Goal: Register for event/course: Sign up to attend an event or enroll in a course

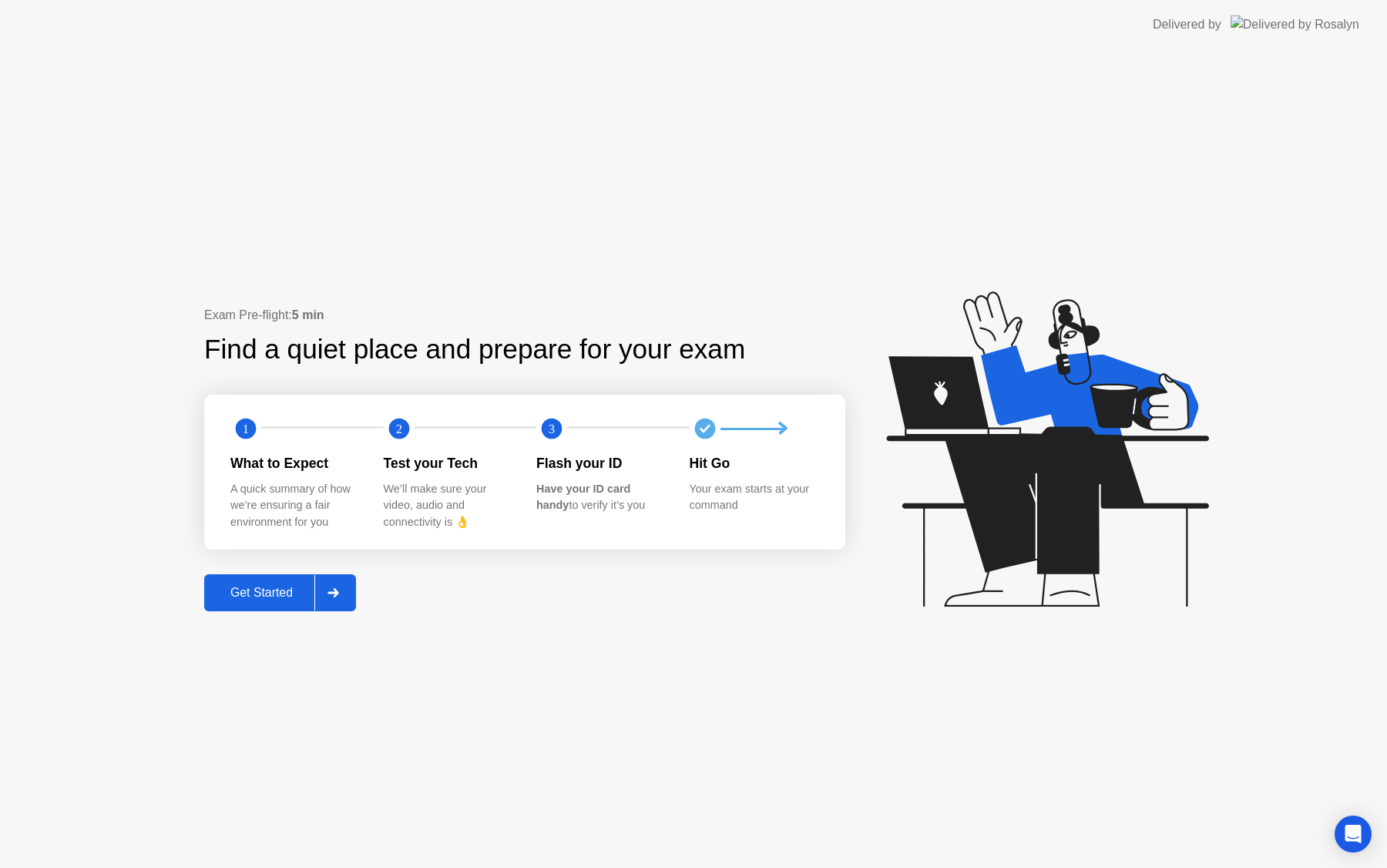
click at [219, 606] on button "Get Started" at bounding box center [280, 592] width 152 height 37
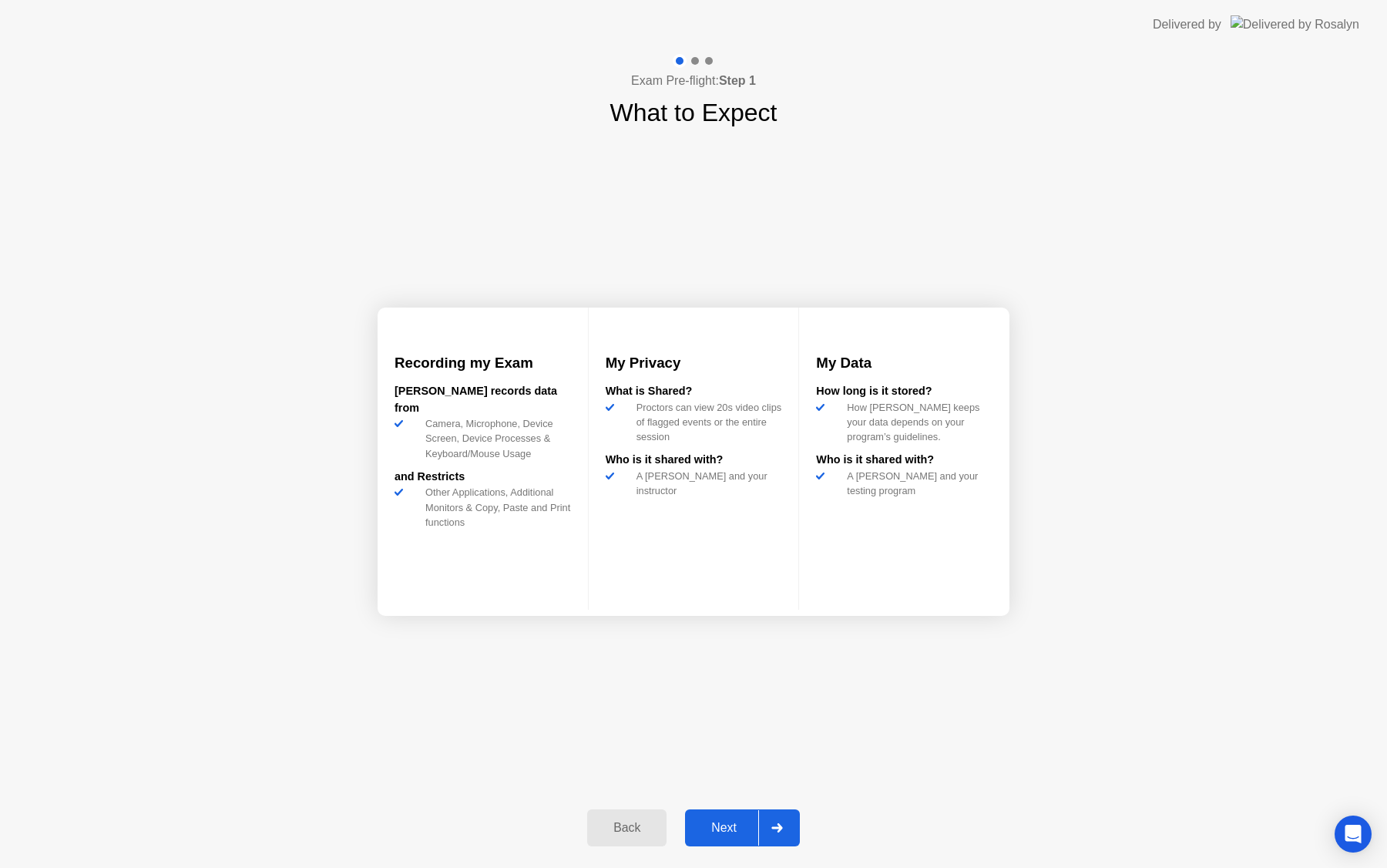
click at [727, 827] on div "Next" at bounding box center [724, 827] width 68 height 14
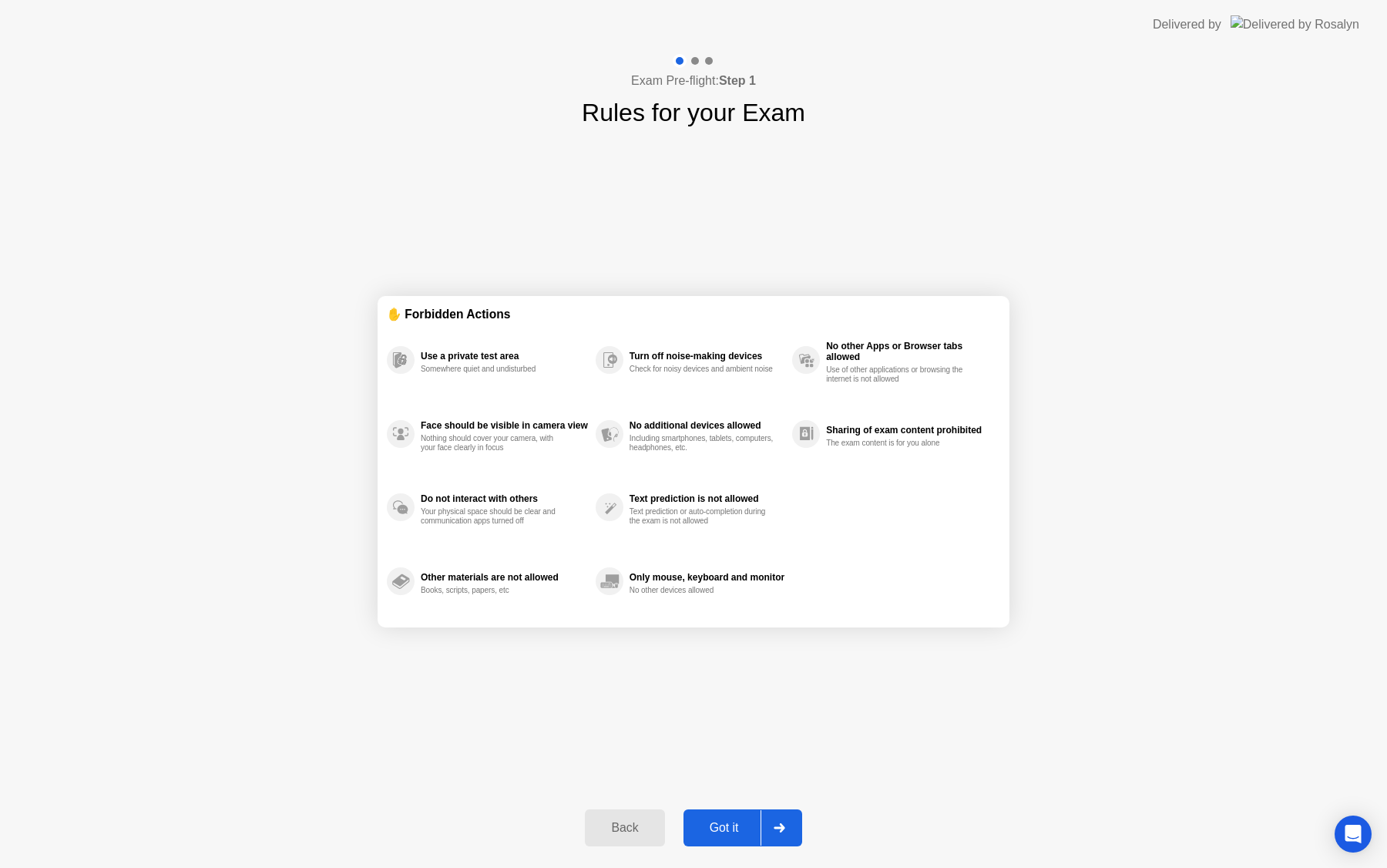
click at [727, 827] on div "Got it" at bounding box center [724, 827] width 72 height 14
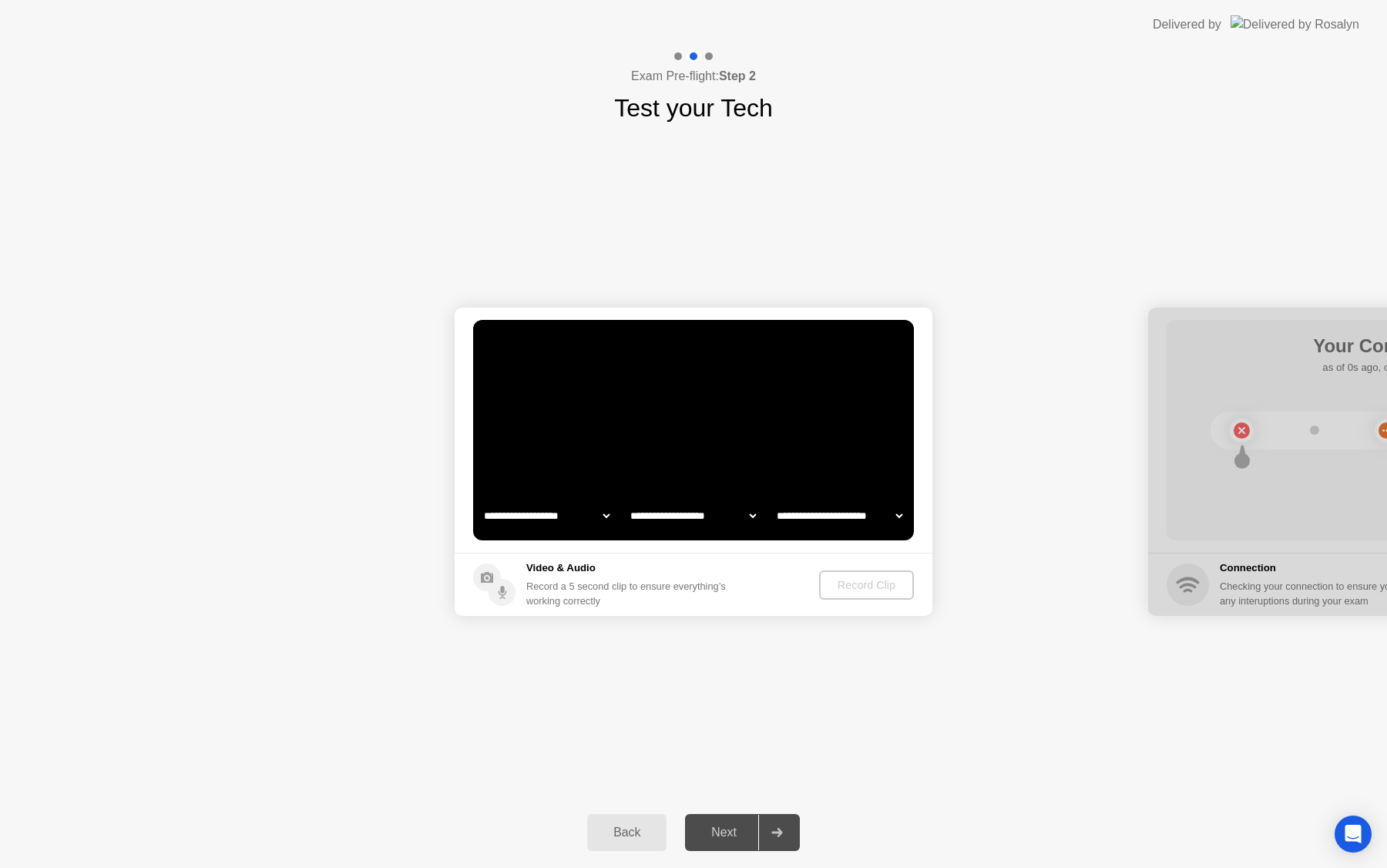
select select "**********"
select select "*******"
click at [605, 515] on select "**********" at bounding box center [546, 515] width 132 height 30
select select "**********"
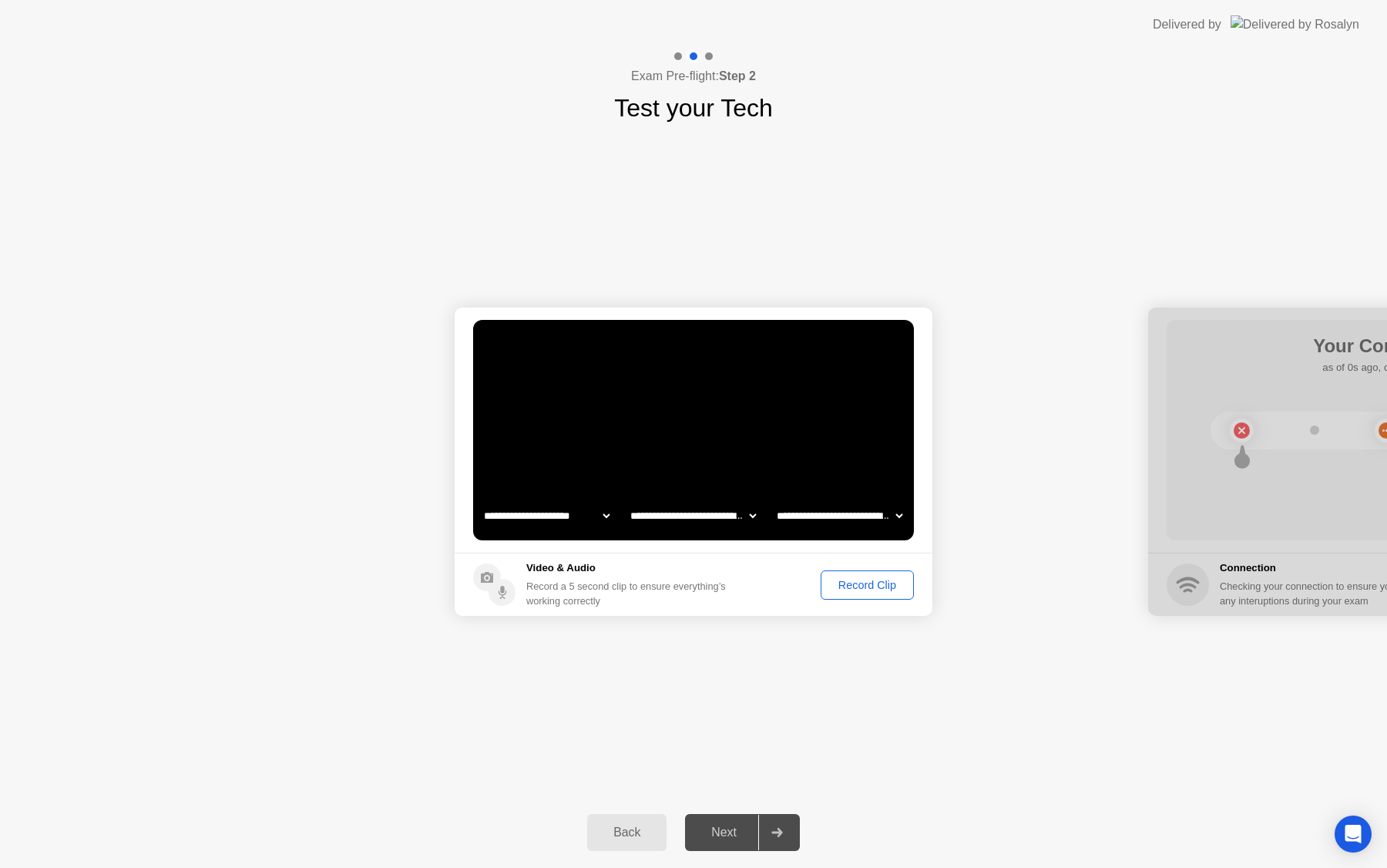
click at [864, 591] on div "Record Clip" at bounding box center [867, 584] width 83 height 12
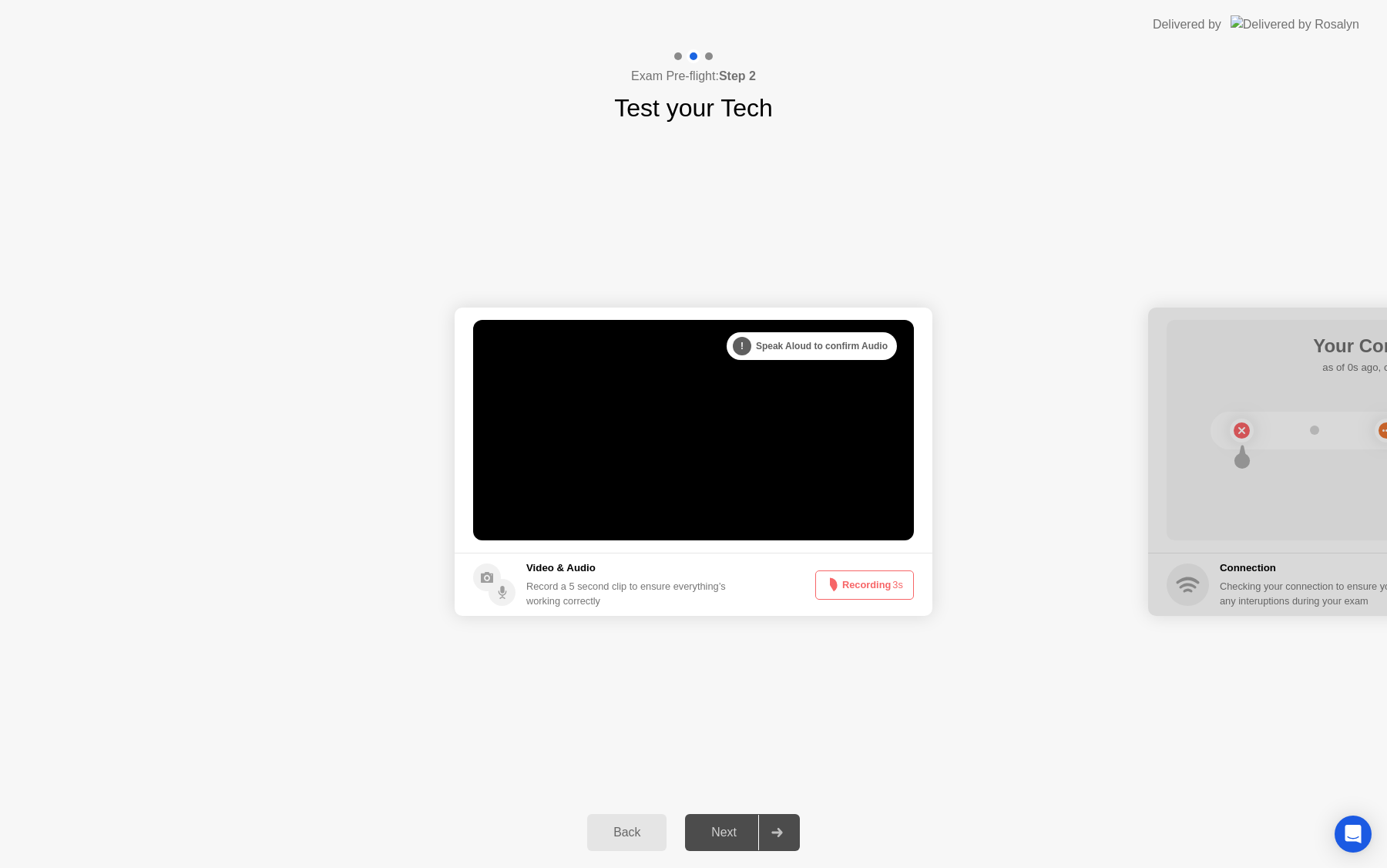
click at [864, 591] on button "Recording 3s" at bounding box center [864, 584] width 99 height 29
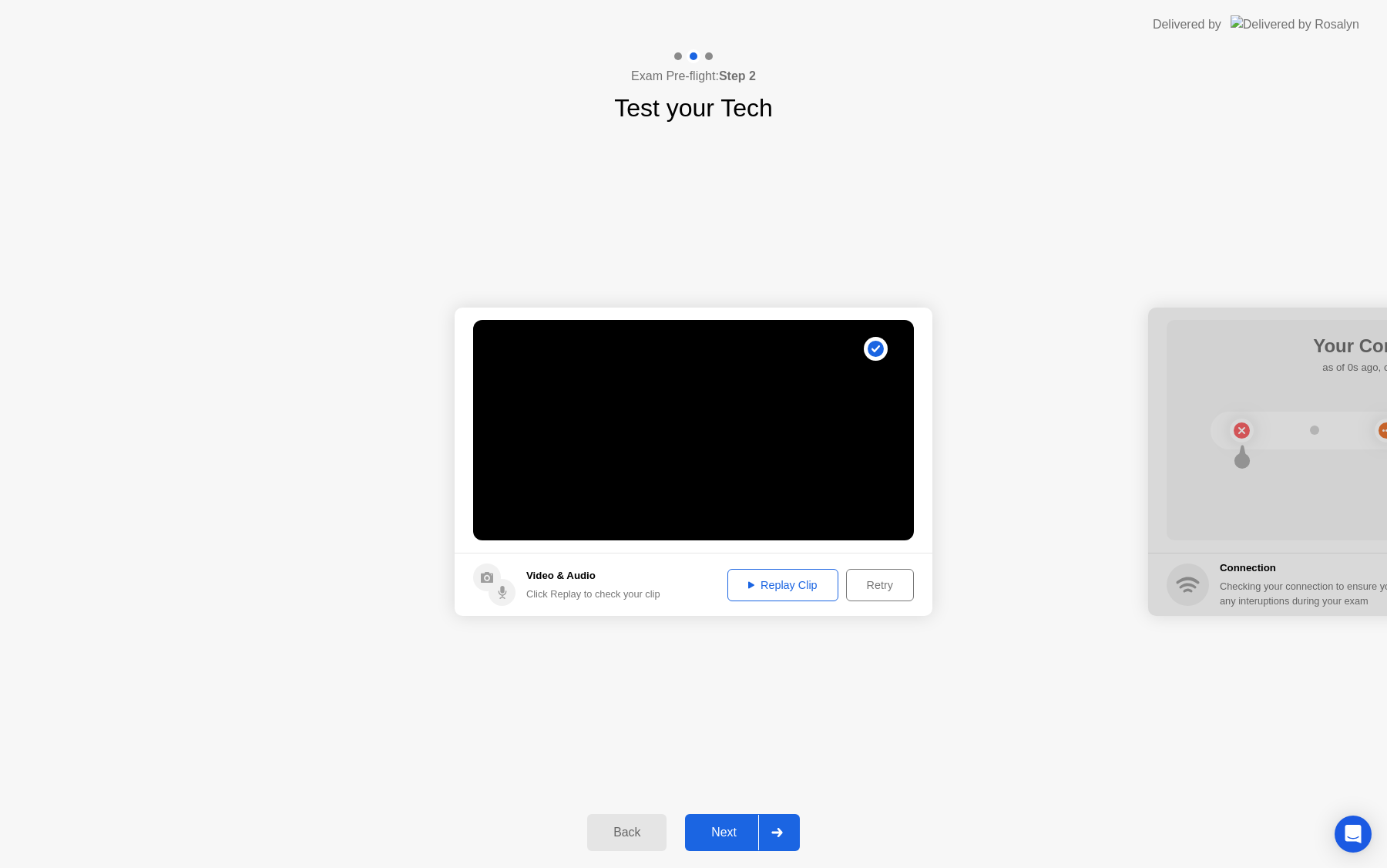
click at [753, 838] on div "Next" at bounding box center [724, 832] width 68 height 14
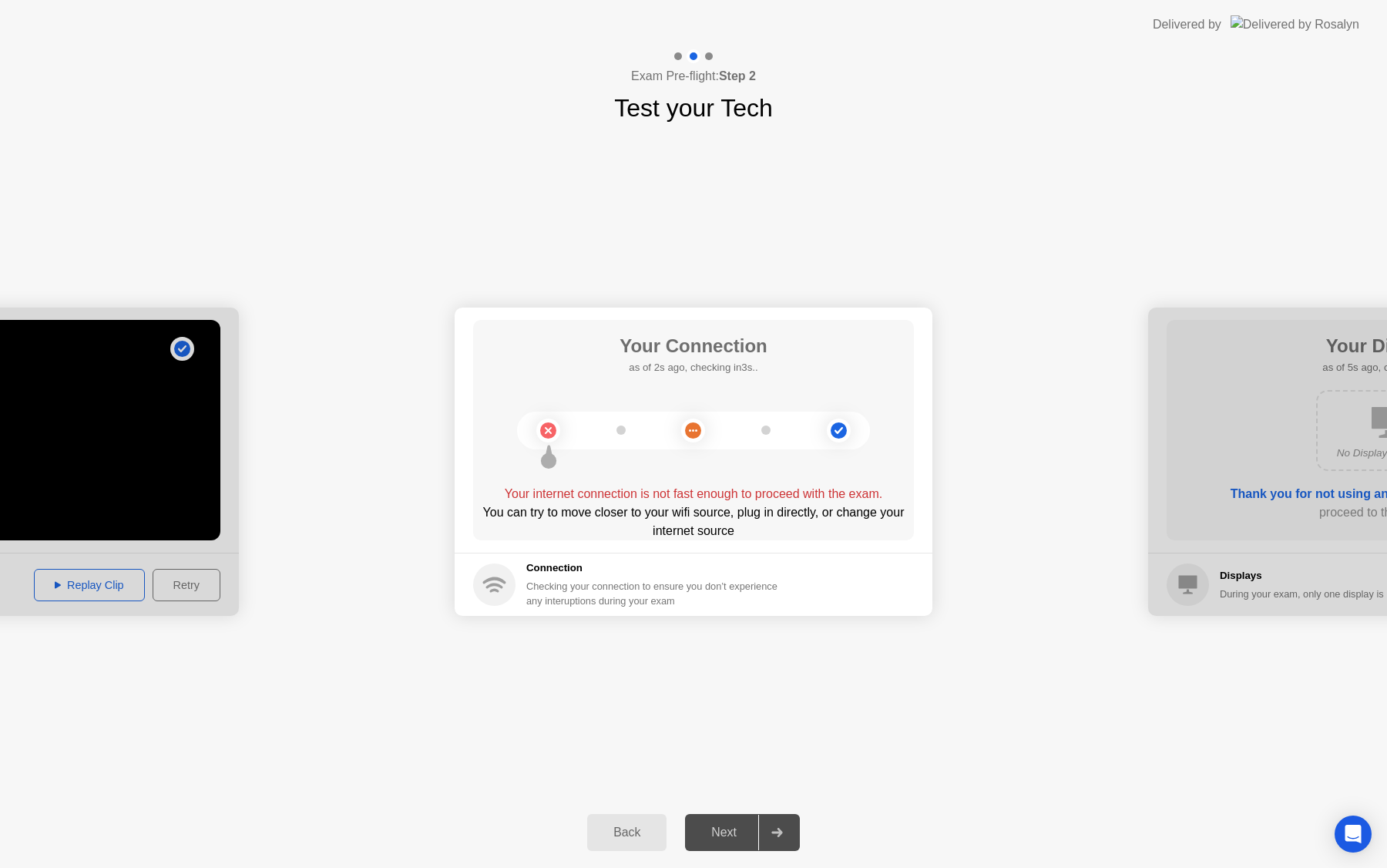
click at [696, 429] on circle at bounding box center [696, 430] width 2 height 2
click at [620, 601] on div "Checking your connection to ensure you don’t experience any interuptions during…" at bounding box center [657, 593] width 261 height 29
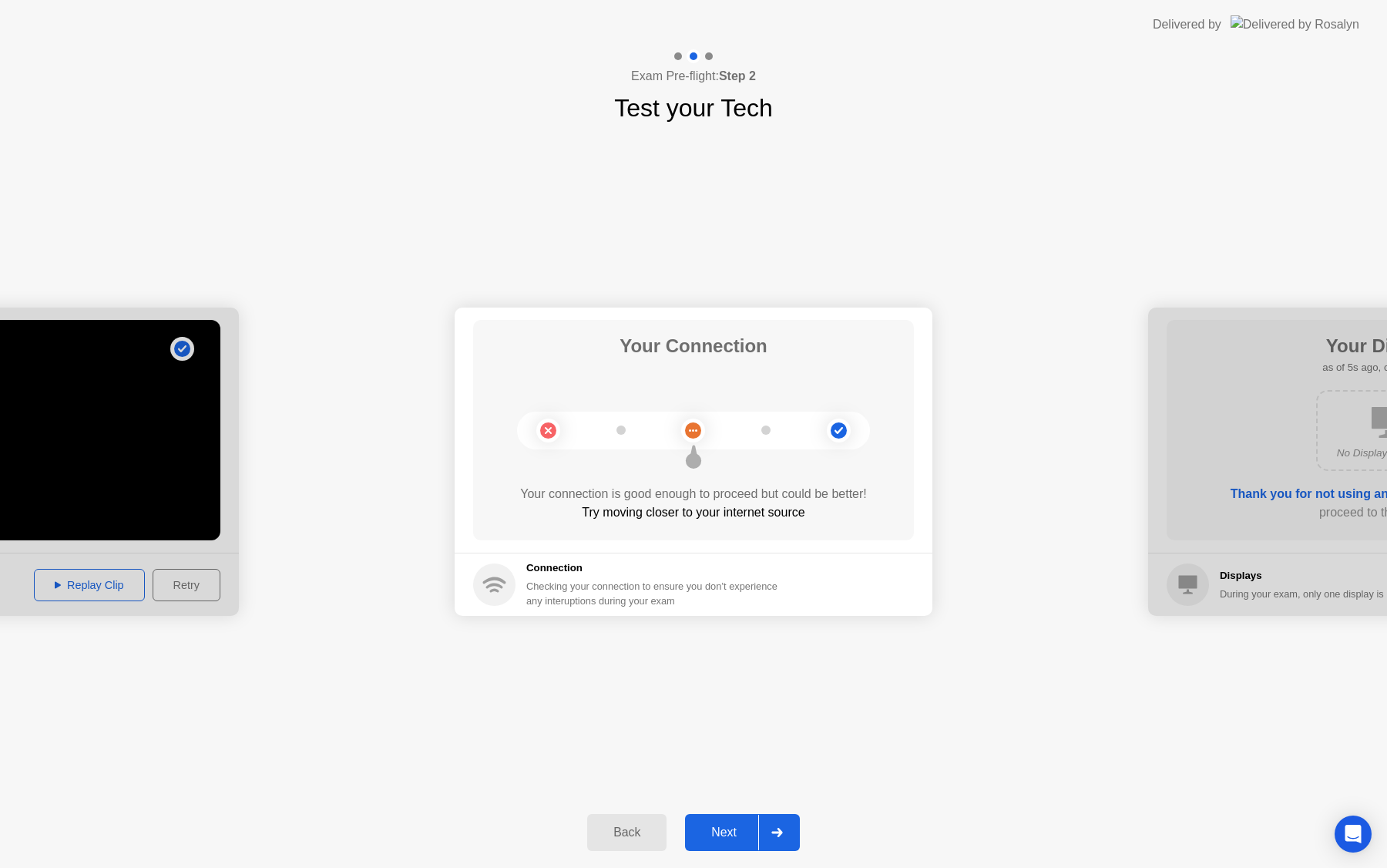
click at [712, 482] on div "Your Connection Your connection is good enough to proceed but could be better! …" at bounding box center [694, 430] width 441 height 220
click at [701, 441] on icon at bounding box center [694, 453] width 17 height 29
click at [688, 424] on circle at bounding box center [693, 430] width 24 height 24
click at [611, 834] on div "Back" at bounding box center [627, 832] width 70 height 14
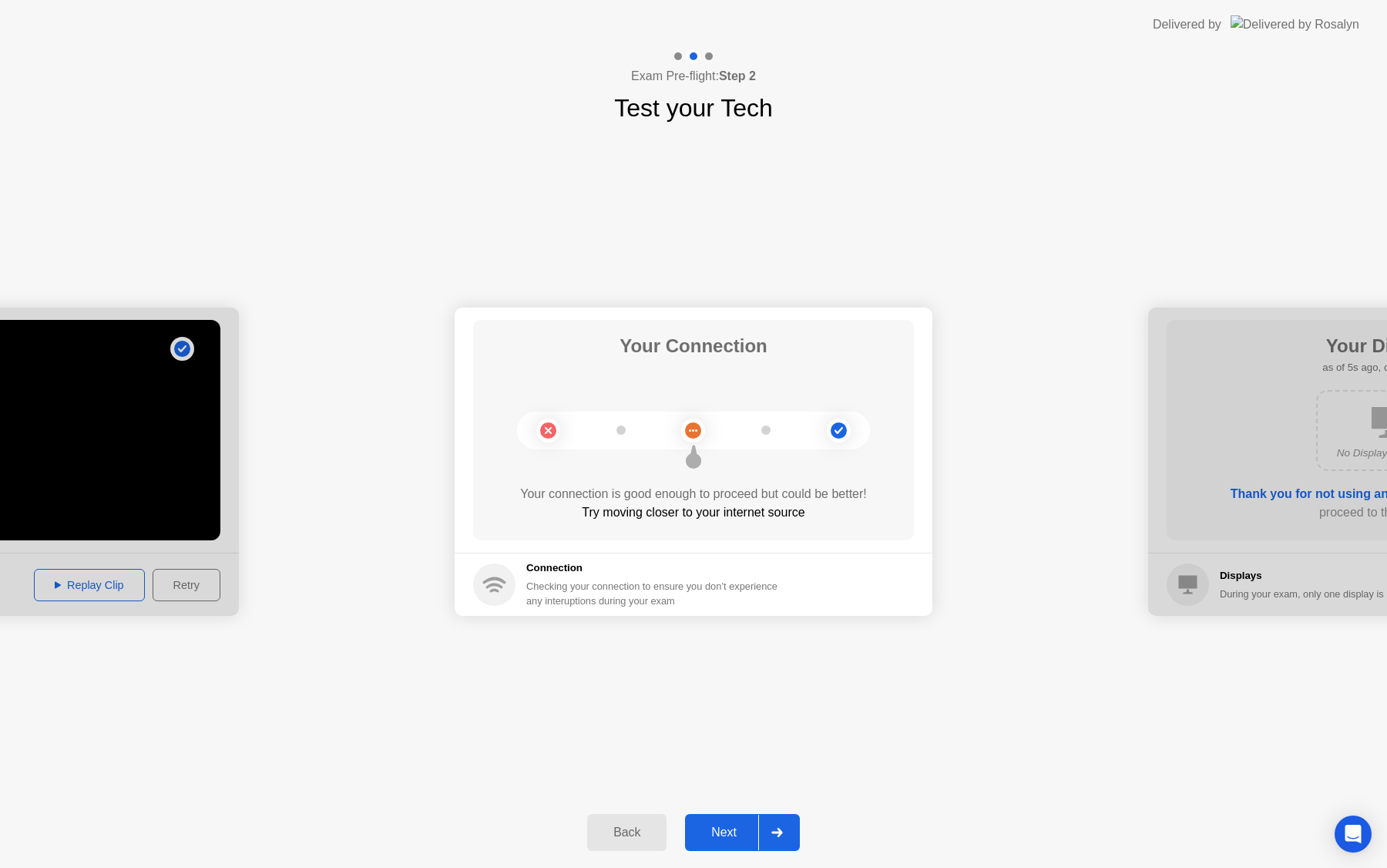
click at [639, 831] on div "Back" at bounding box center [627, 832] width 70 height 14
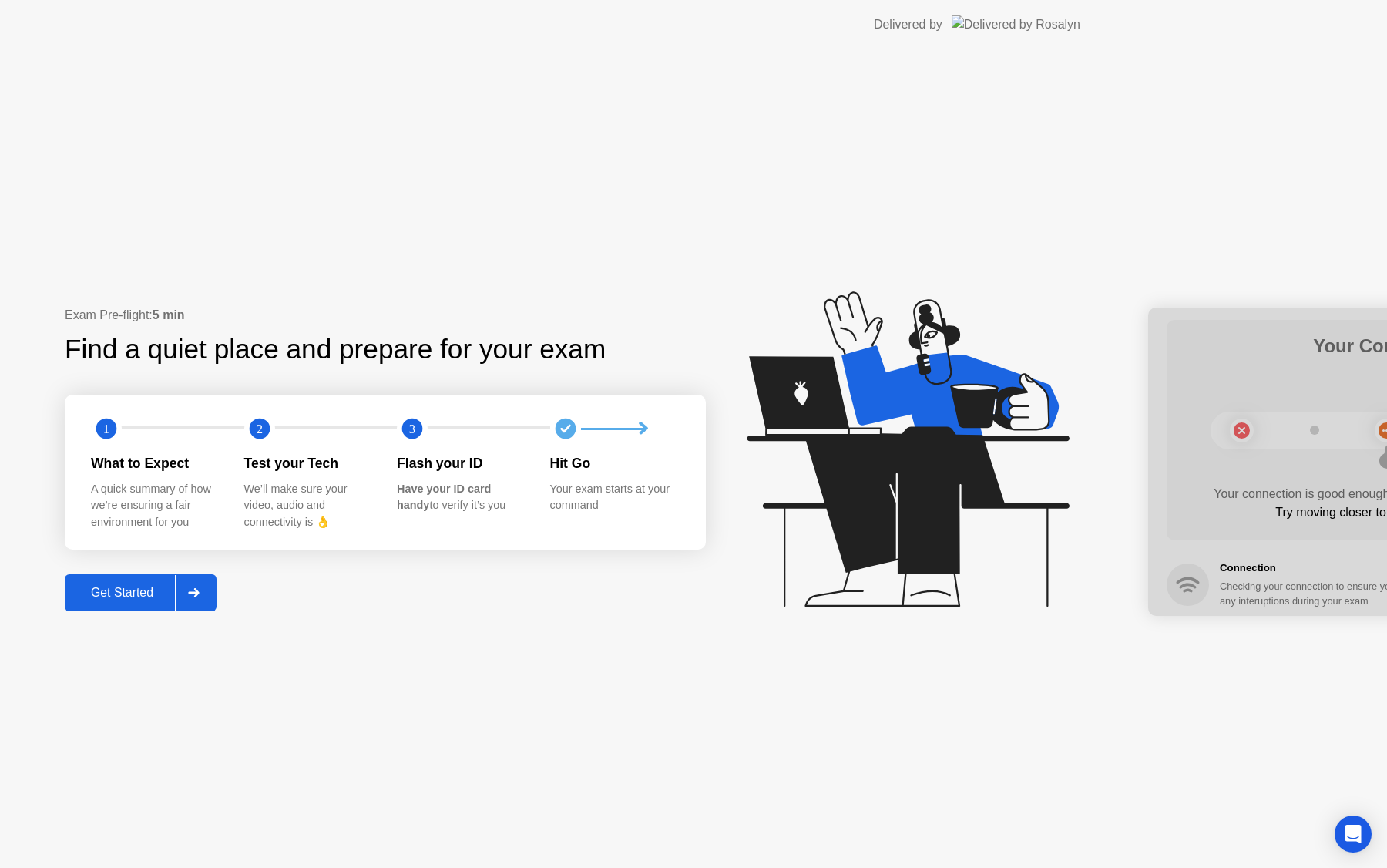
click at [175, 585] on div "Get Started" at bounding box center [121, 592] width 105 height 14
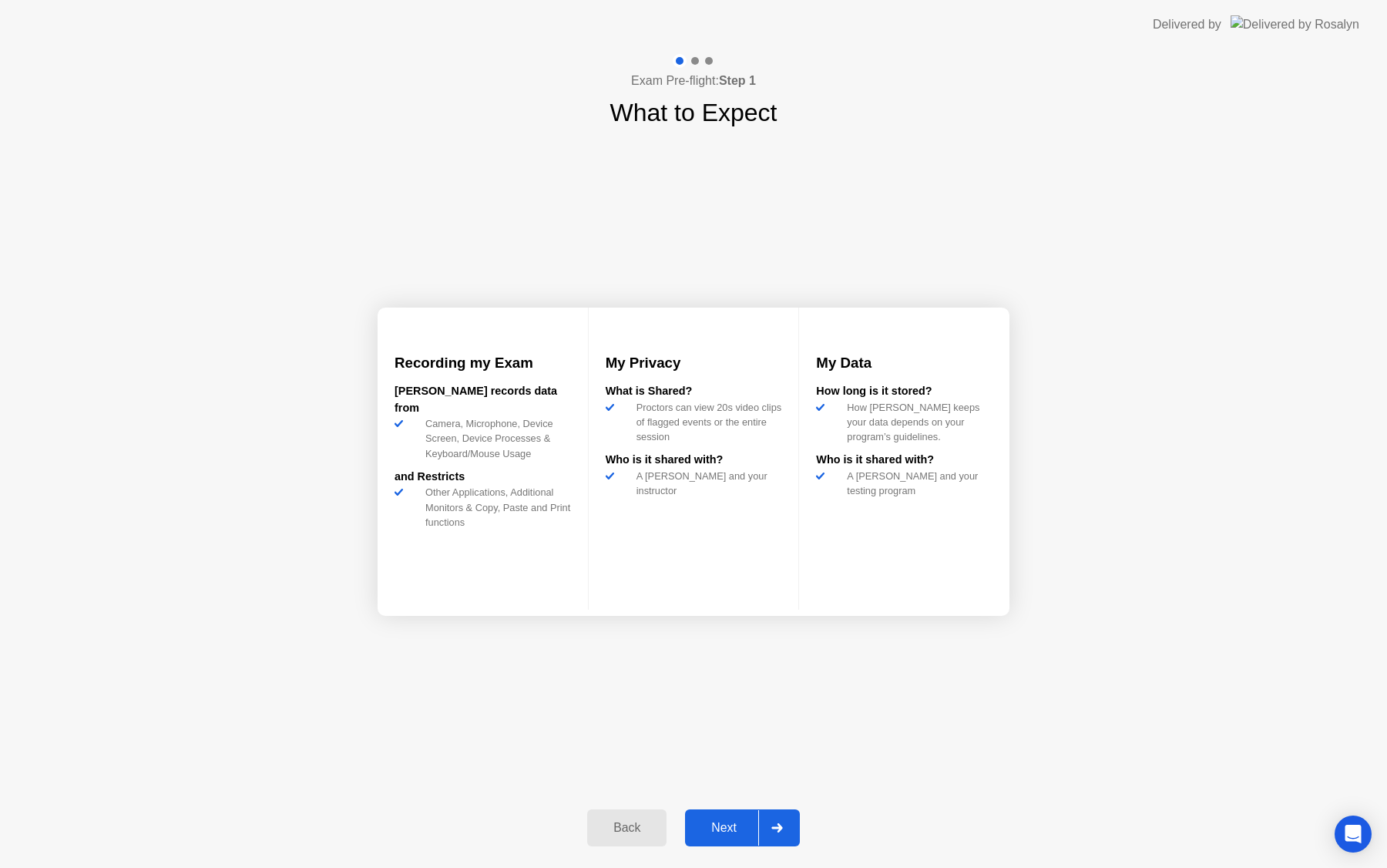
click at [734, 830] on div "Next" at bounding box center [724, 827] width 68 height 14
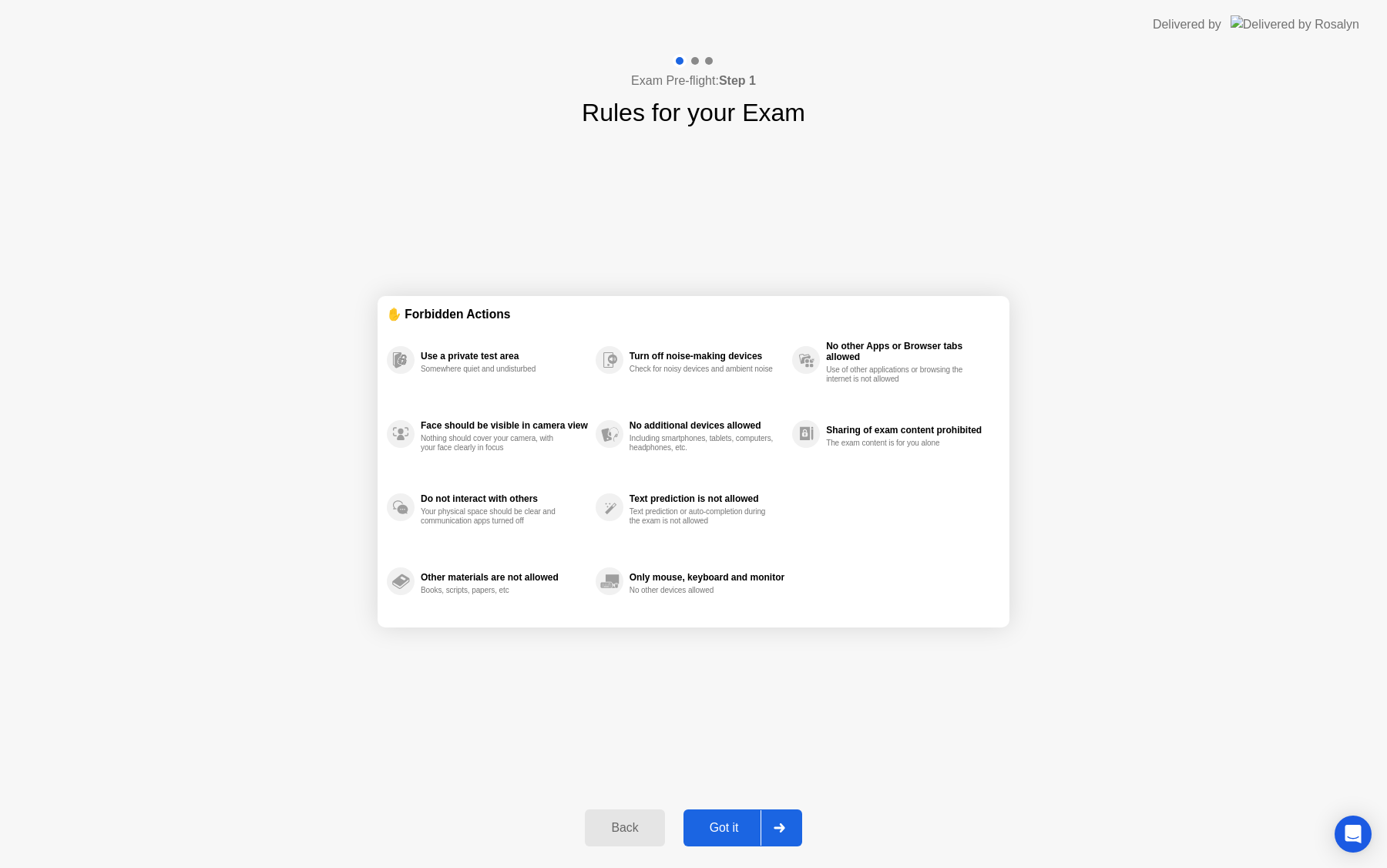
click at [734, 830] on div "Got it" at bounding box center [724, 827] width 72 height 14
select select "**********"
select select "*******"
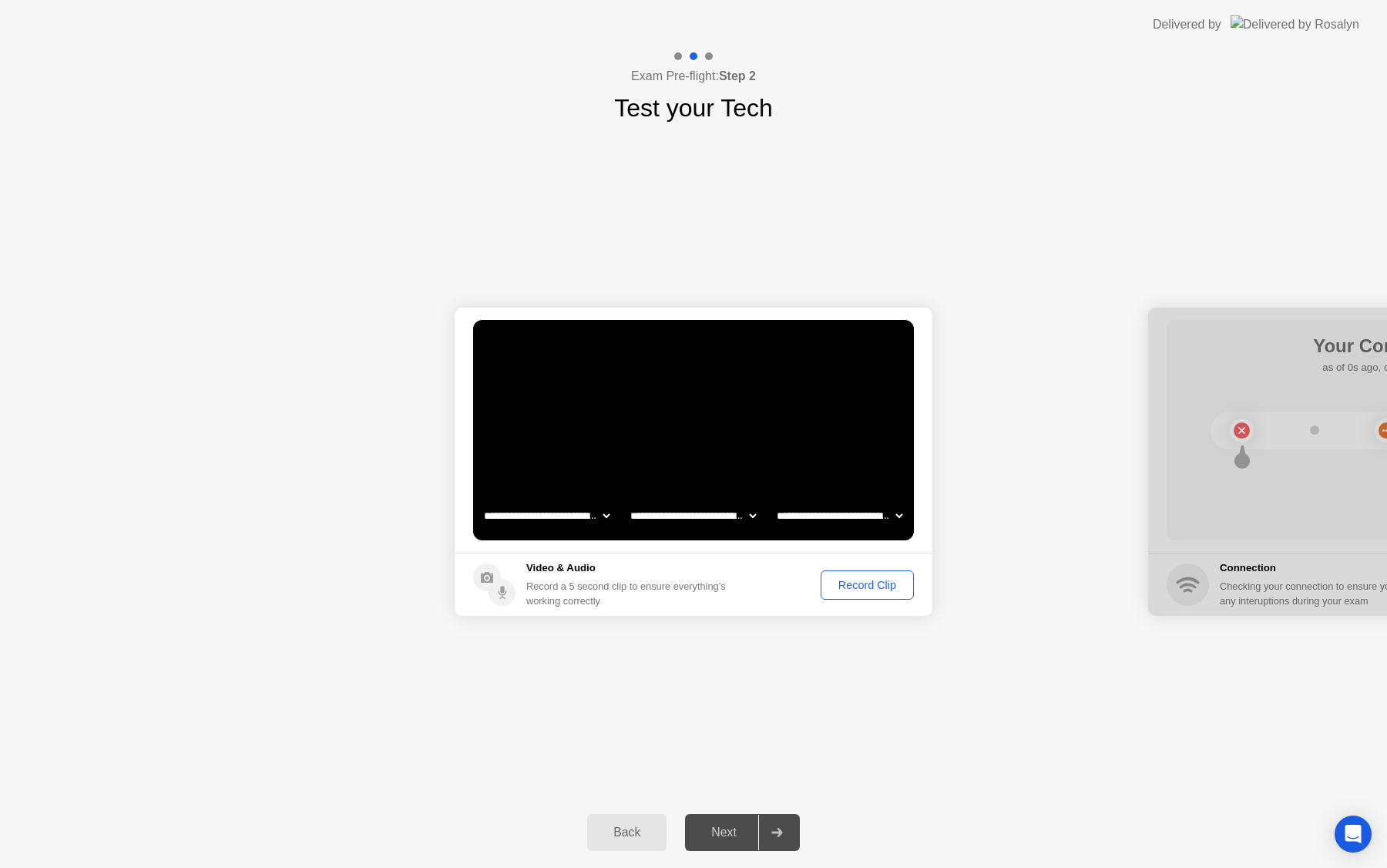
click at [872, 583] on div "Record Clip" at bounding box center [867, 584] width 83 height 12
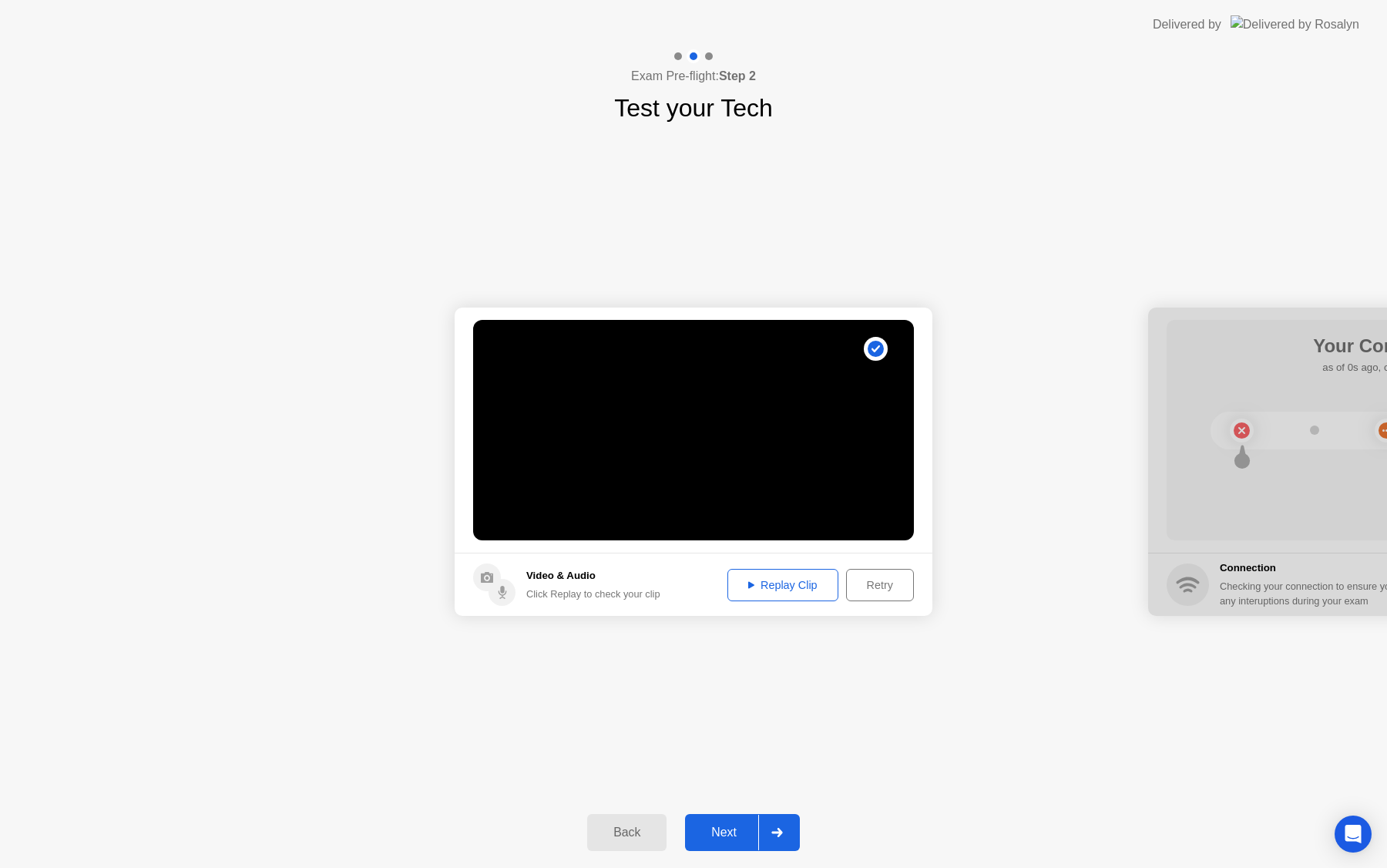
click at [730, 838] on div "Next" at bounding box center [724, 832] width 68 height 14
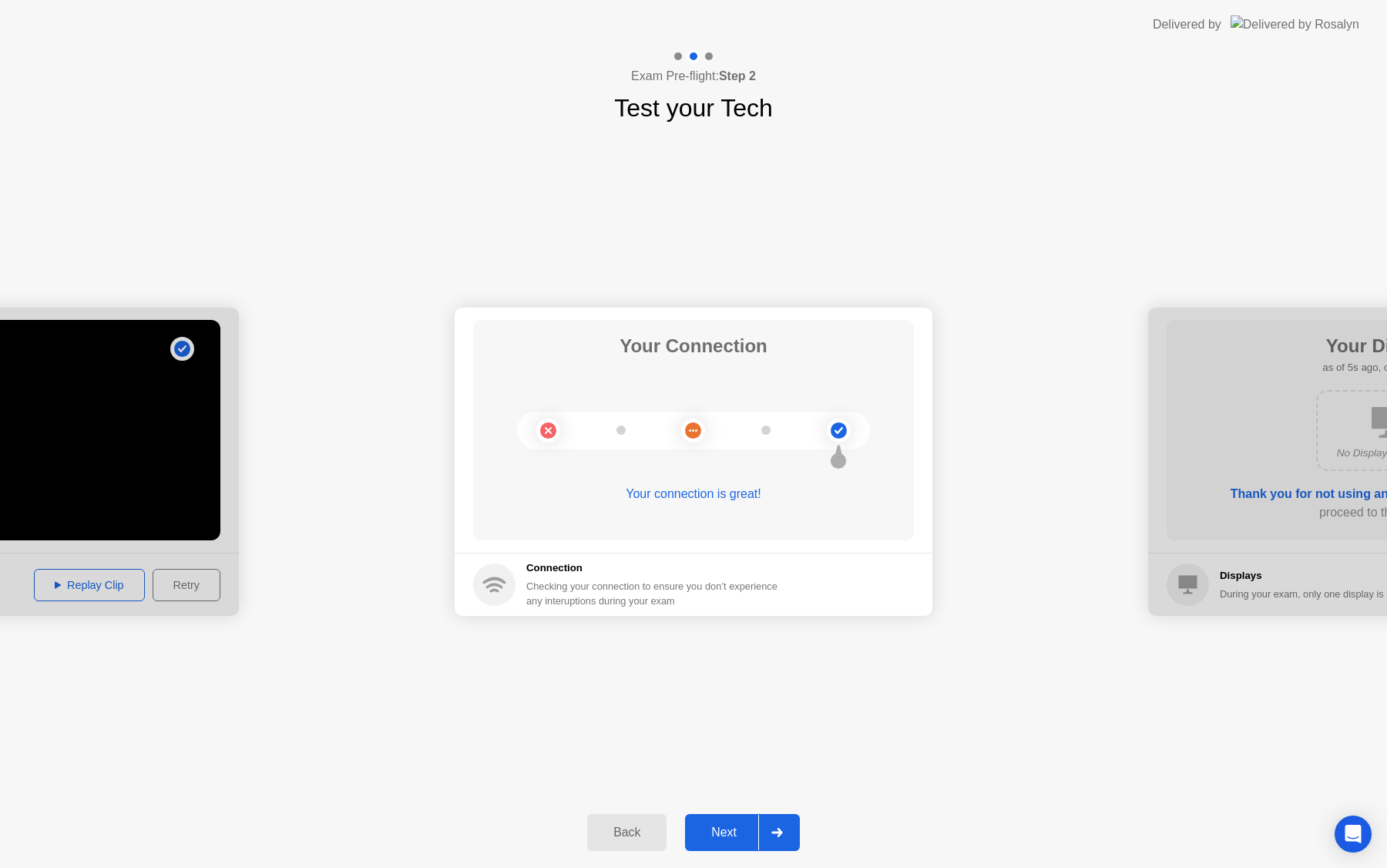
click at [712, 867] on div "Back Next" at bounding box center [694, 832] width 1387 height 71
click at [712, 855] on div "Back Next" at bounding box center [694, 832] width 1387 height 71
click at [712, 841] on button "Next" at bounding box center [742, 832] width 115 height 37
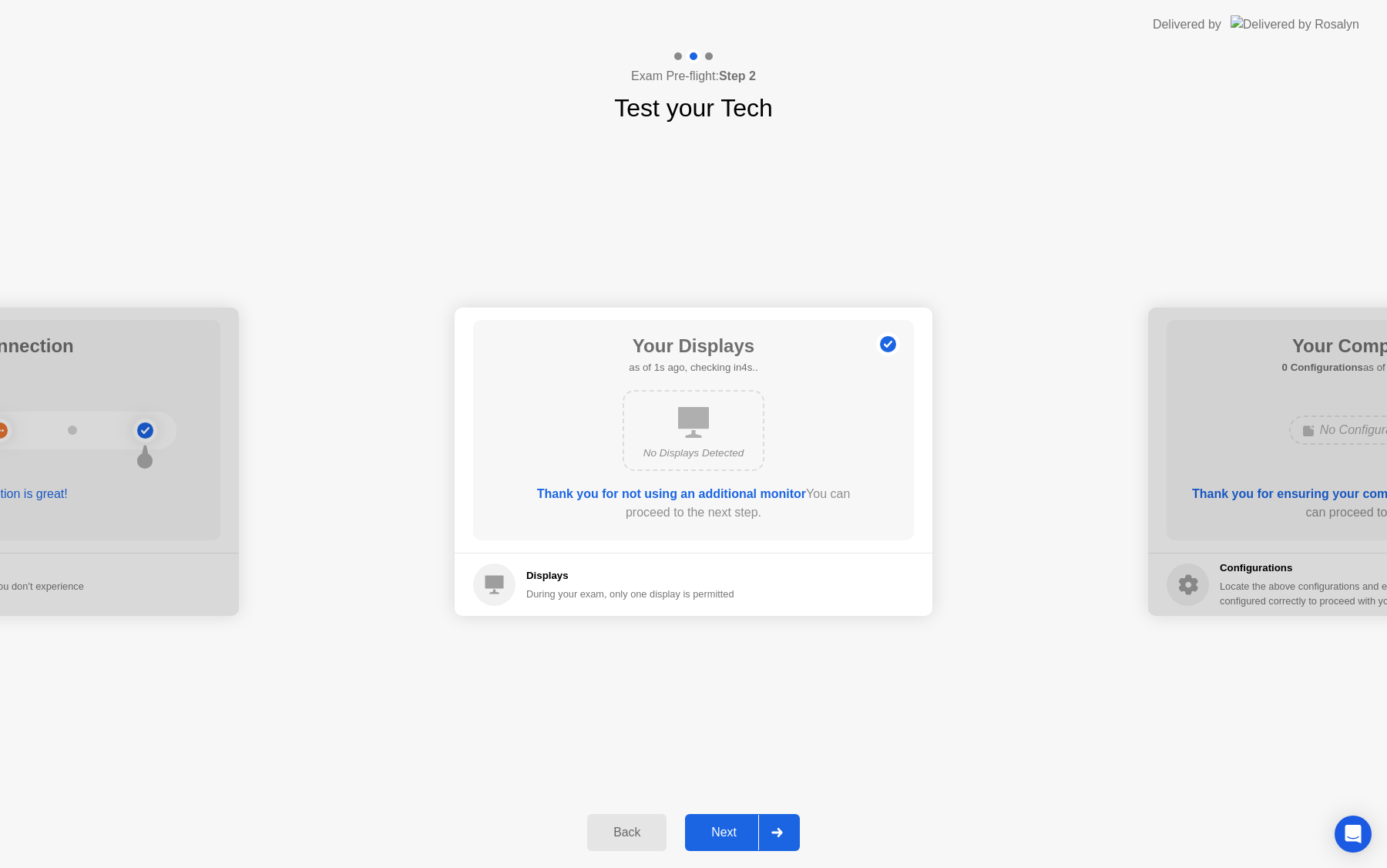
click at [712, 841] on button "Next" at bounding box center [742, 832] width 115 height 37
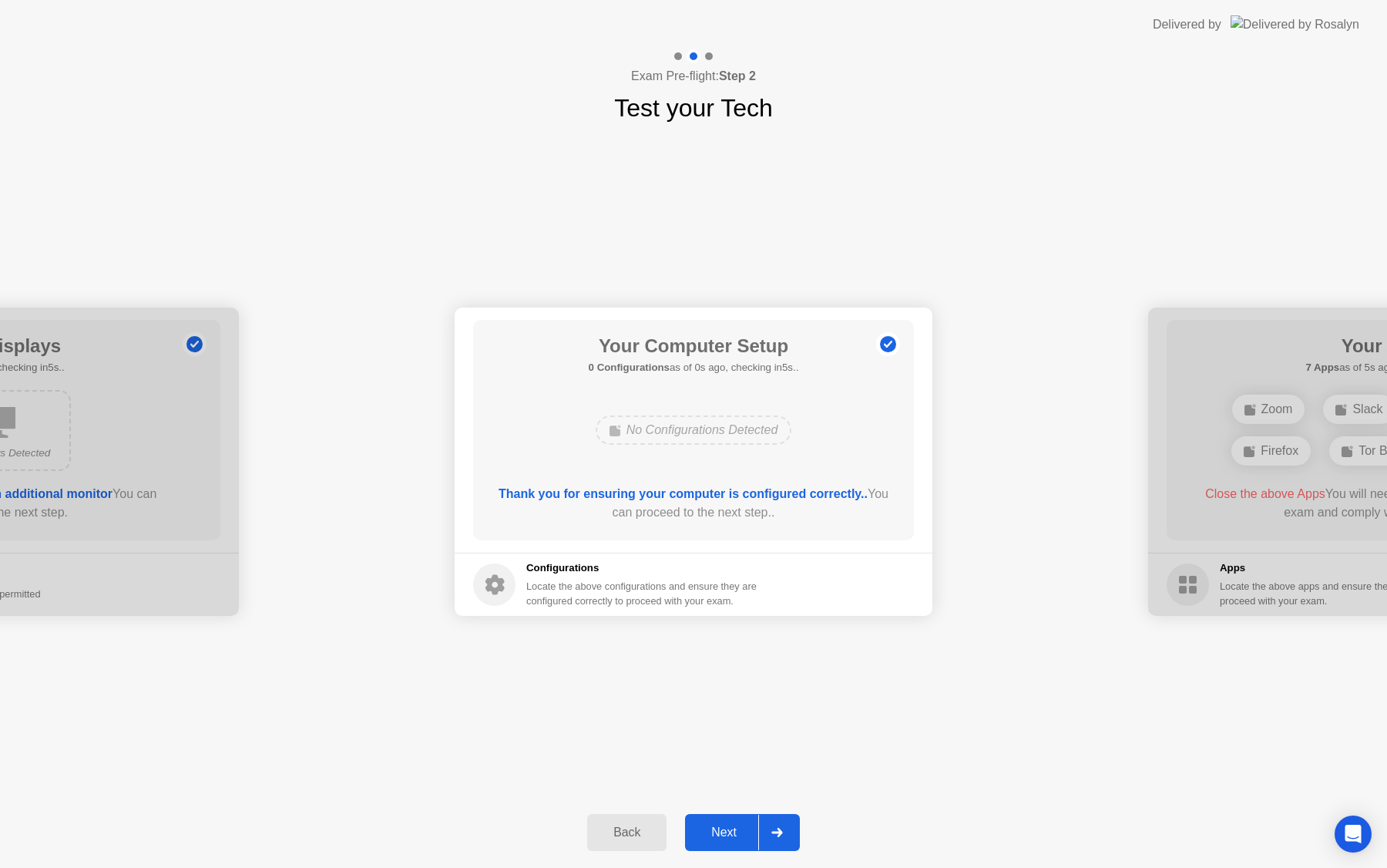
click at [712, 841] on button "Next" at bounding box center [742, 832] width 115 height 37
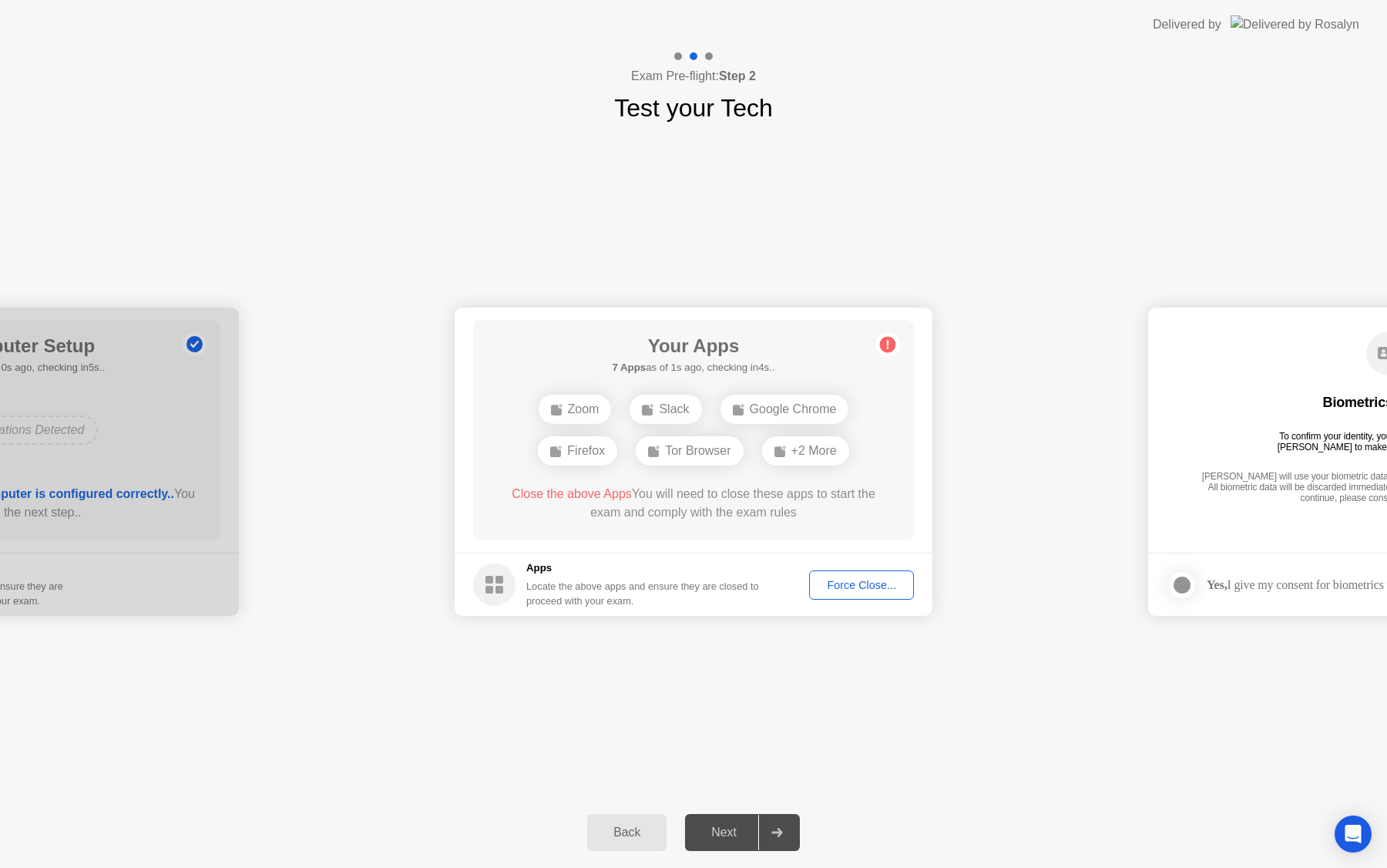
click at [882, 576] on button "Force Close..." at bounding box center [861, 584] width 104 height 29
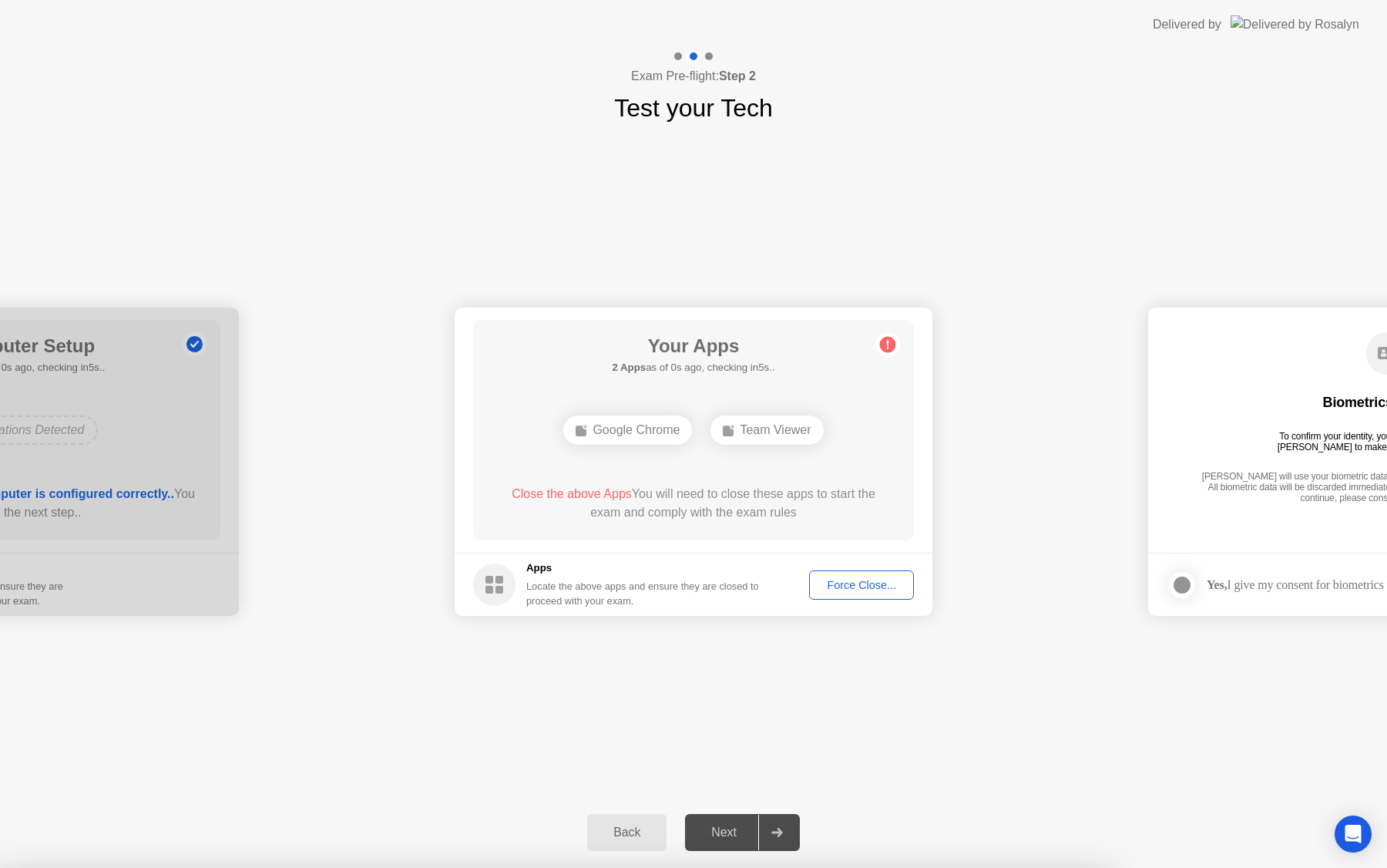
drag, startPoint x: 706, startPoint y: 508, endPoint x: 646, endPoint y: 507, distance: 60.0
click at [827, 591] on div "Force Close..." at bounding box center [861, 584] width 94 height 12
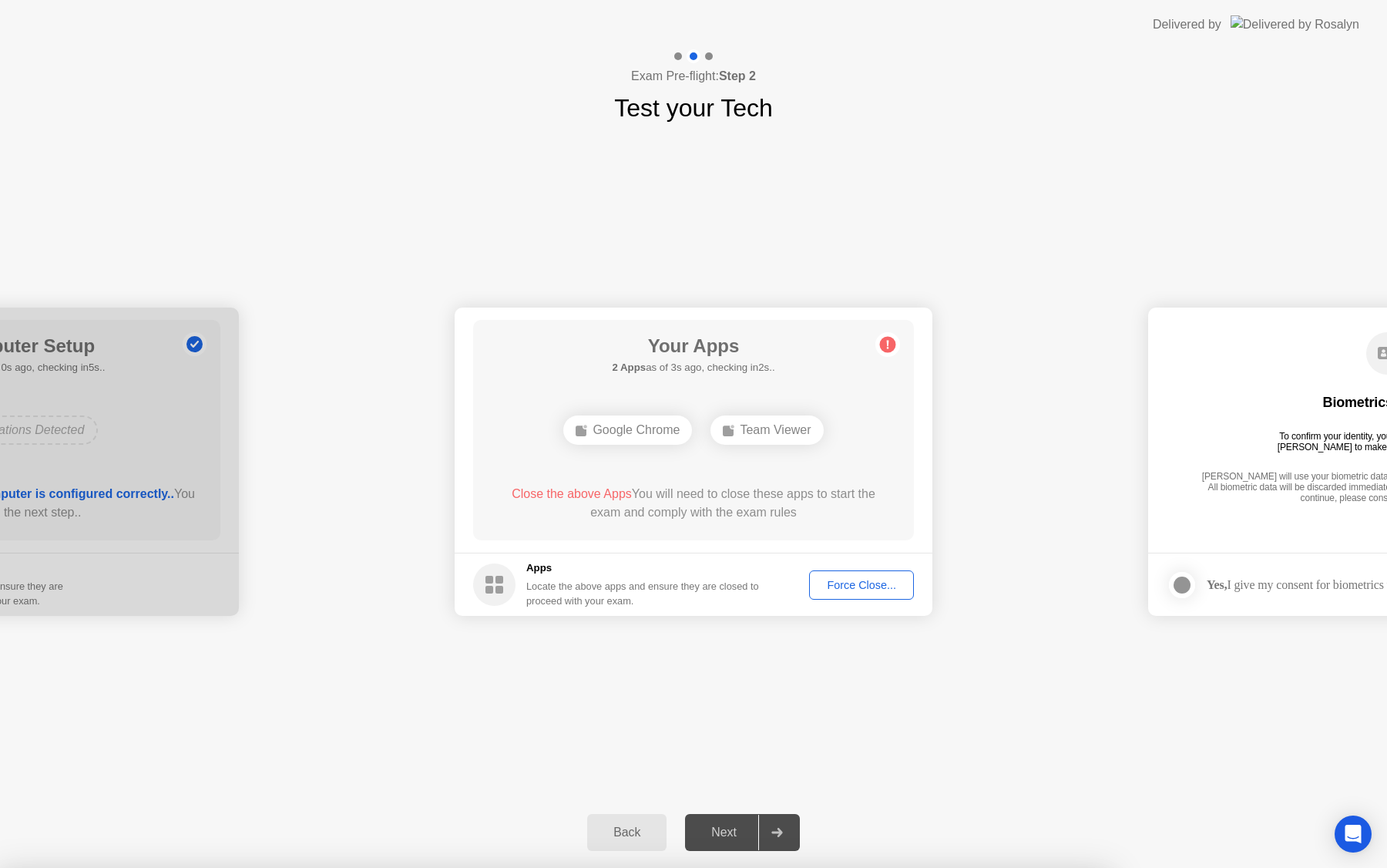
click at [867, 580] on div "Force Close..." at bounding box center [861, 584] width 94 height 12
click at [884, 563] on footer "Apps Locate the above apps and ensure they are closed to proceed with your exam…" at bounding box center [694, 583] width 478 height 64
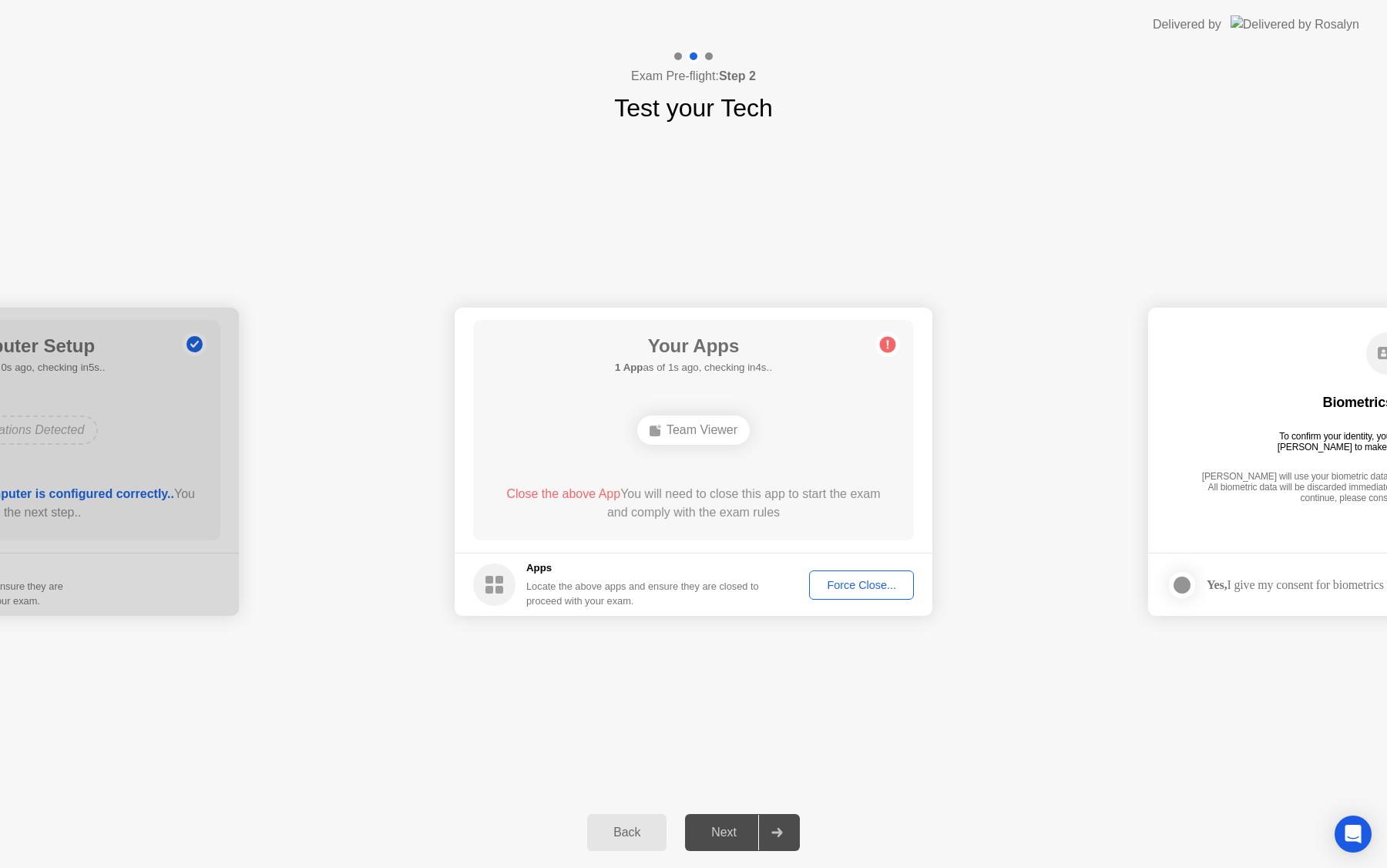
click at [884, 582] on div "Force Close..." at bounding box center [861, 584] width 94 height 12
click at [851, 579] on div "Force Close..." at bounding box center [861, 584] width 94 height 12
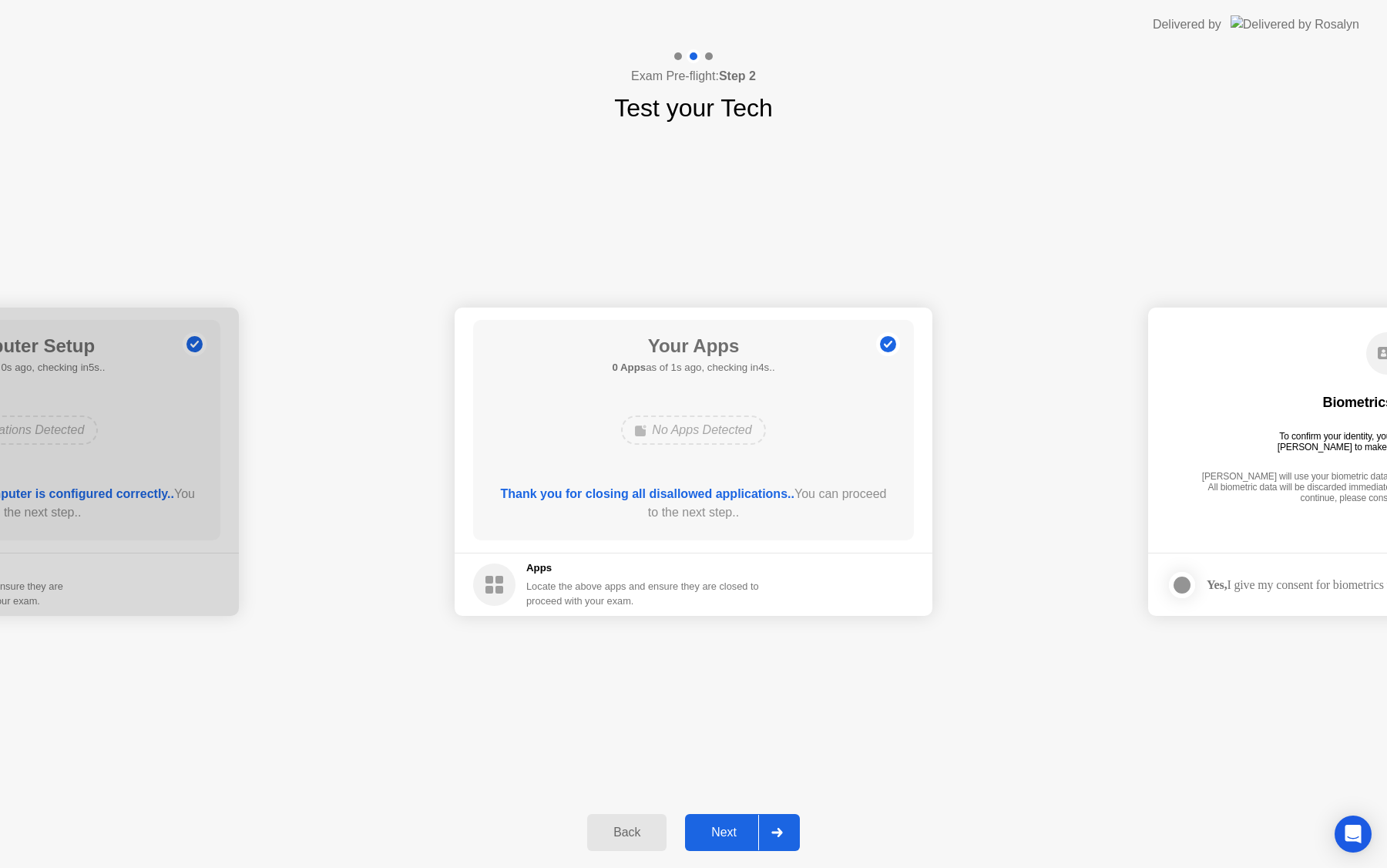
click at [716, 827] on div "Next" at bounding box center [724, 832] width 68 height 14
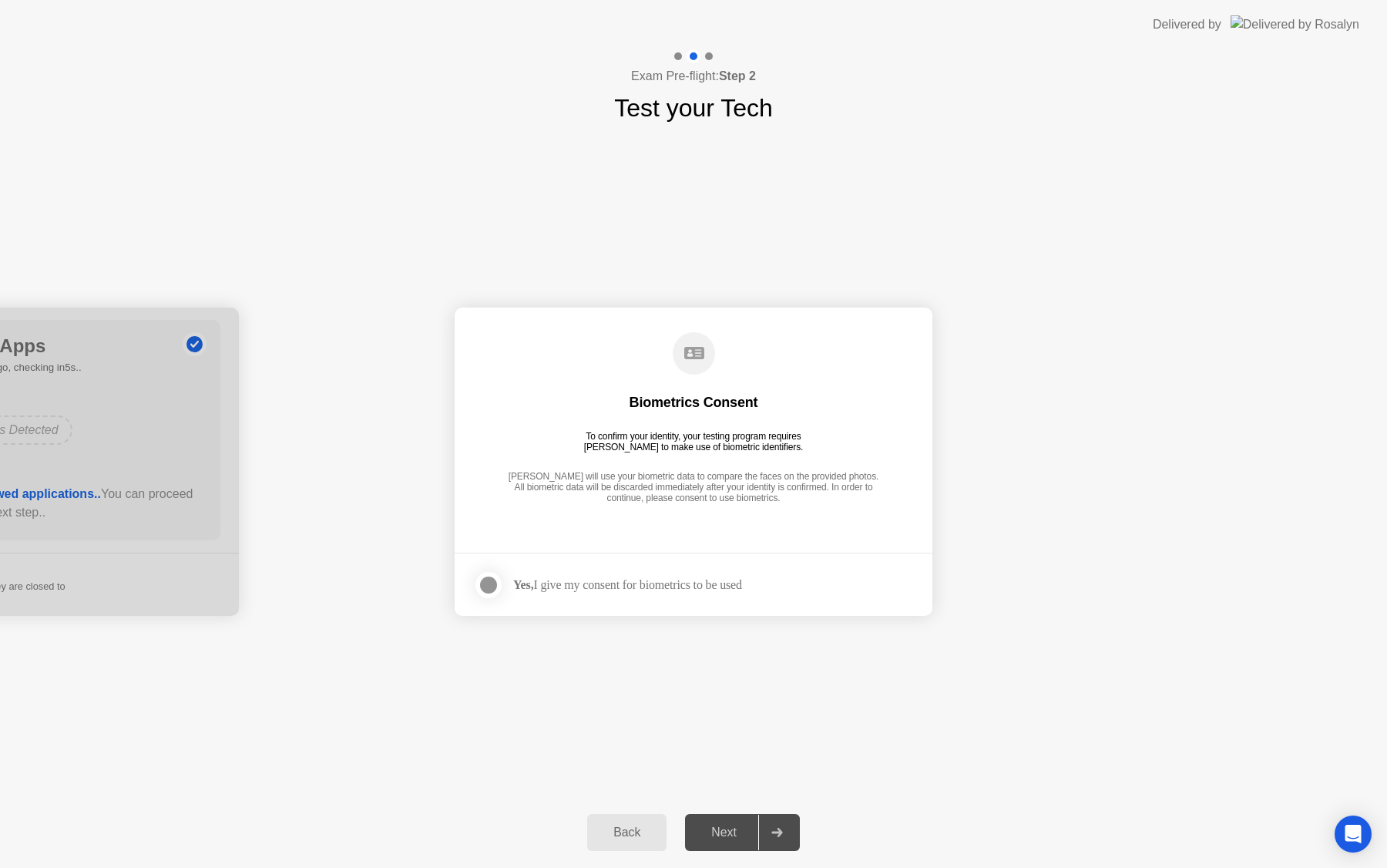
click at [485, 581] on div at bounding box center [488, 584] width 18 height 18
click at [740, 825] on div "Next" at bounding box center [724, 832] width 68 height 14
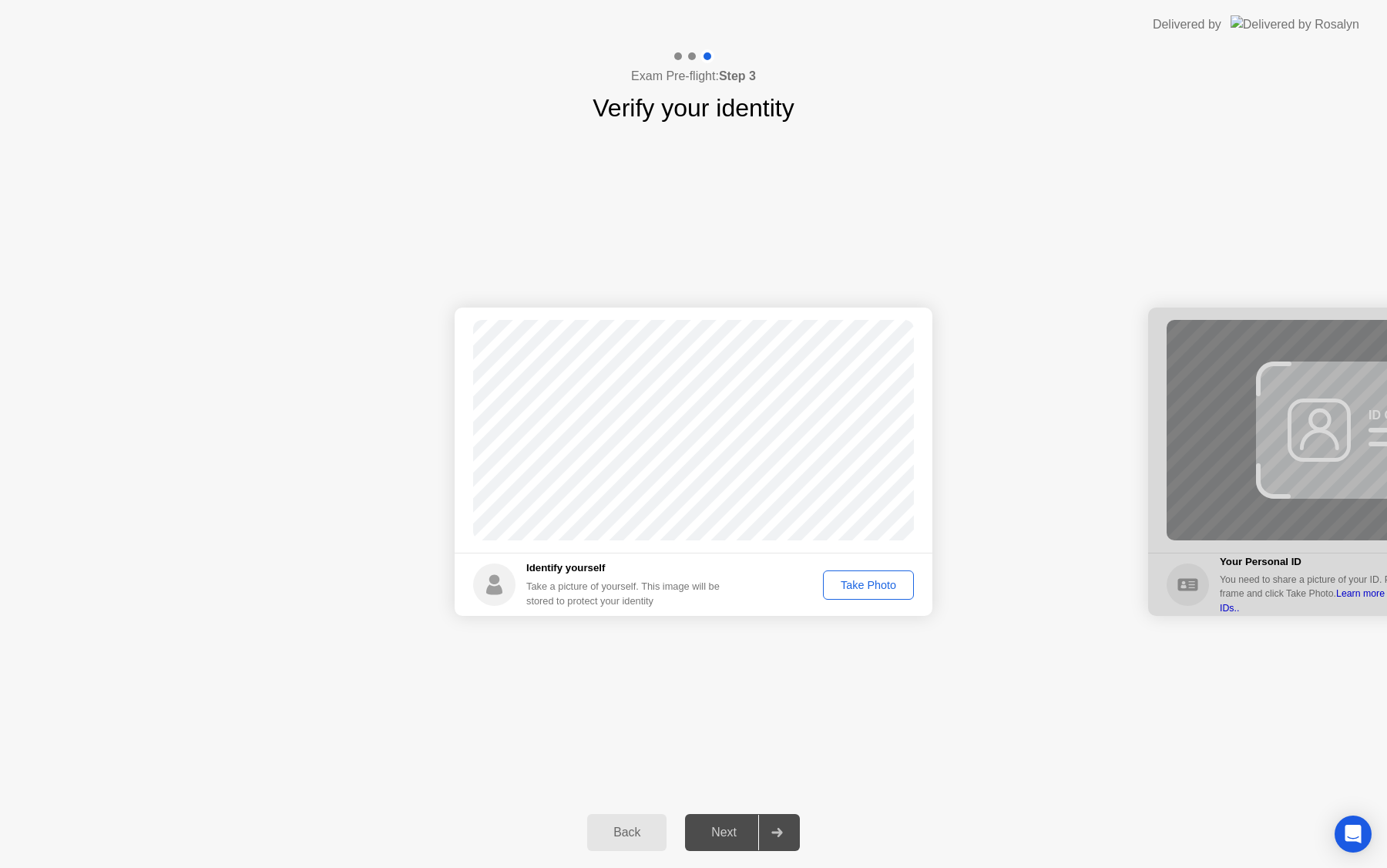
click at [858, 585] on div "Take Photo" at bounding box center [868, 584] width 80 height 12
click at [859, 579] on div "Retake" at bounding box center [878, 584] width 60 height 12
click at [859, 579] on div "Take Photo" at bounding box center [868, 584] width 80 height 12
click at [741, 832] on div "Next" at bounding box center [724, 832] width 68 height 14
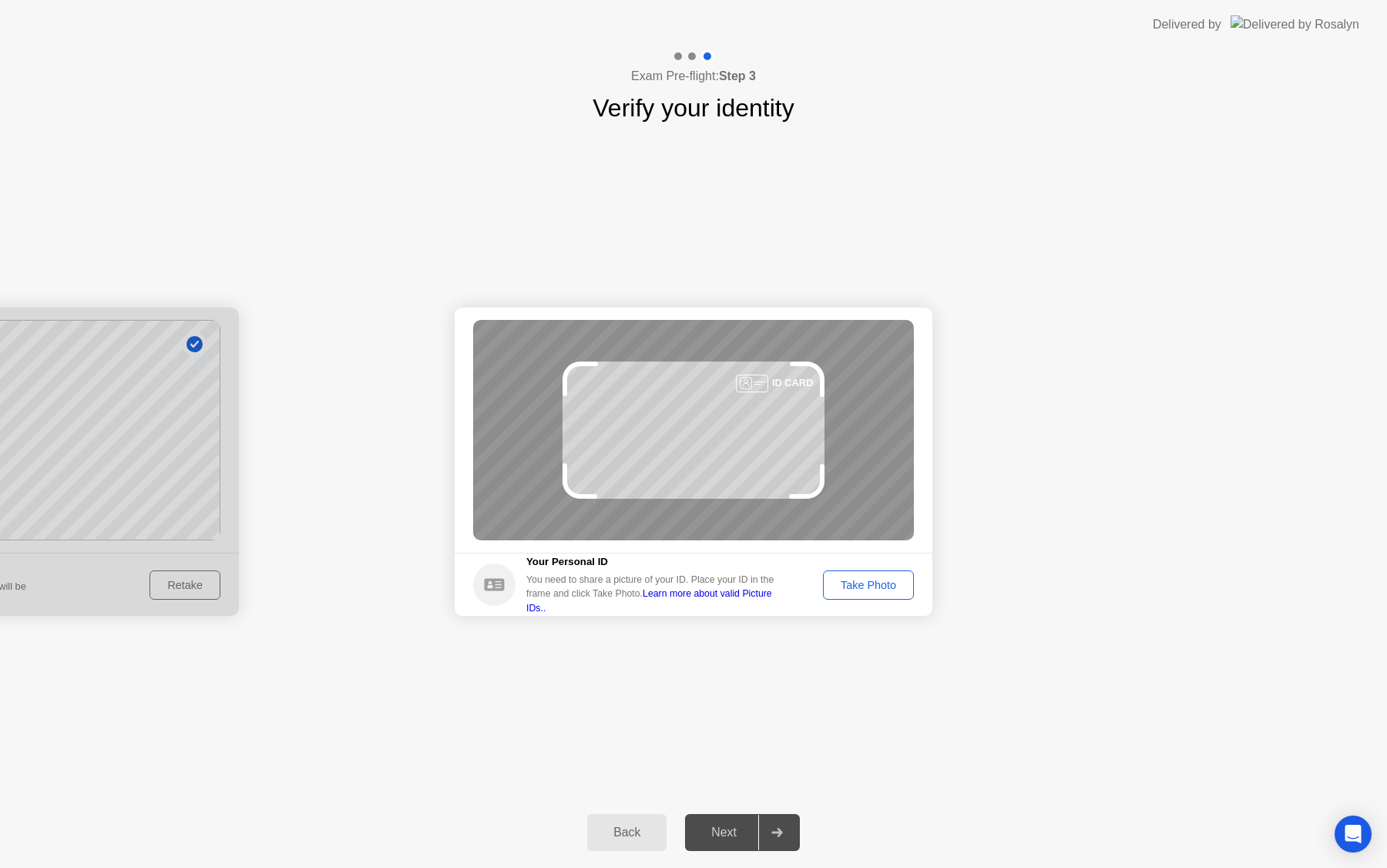
click at [841, 589] on div "Take Photo" at bounding box center [868, 584] width 80 height 12
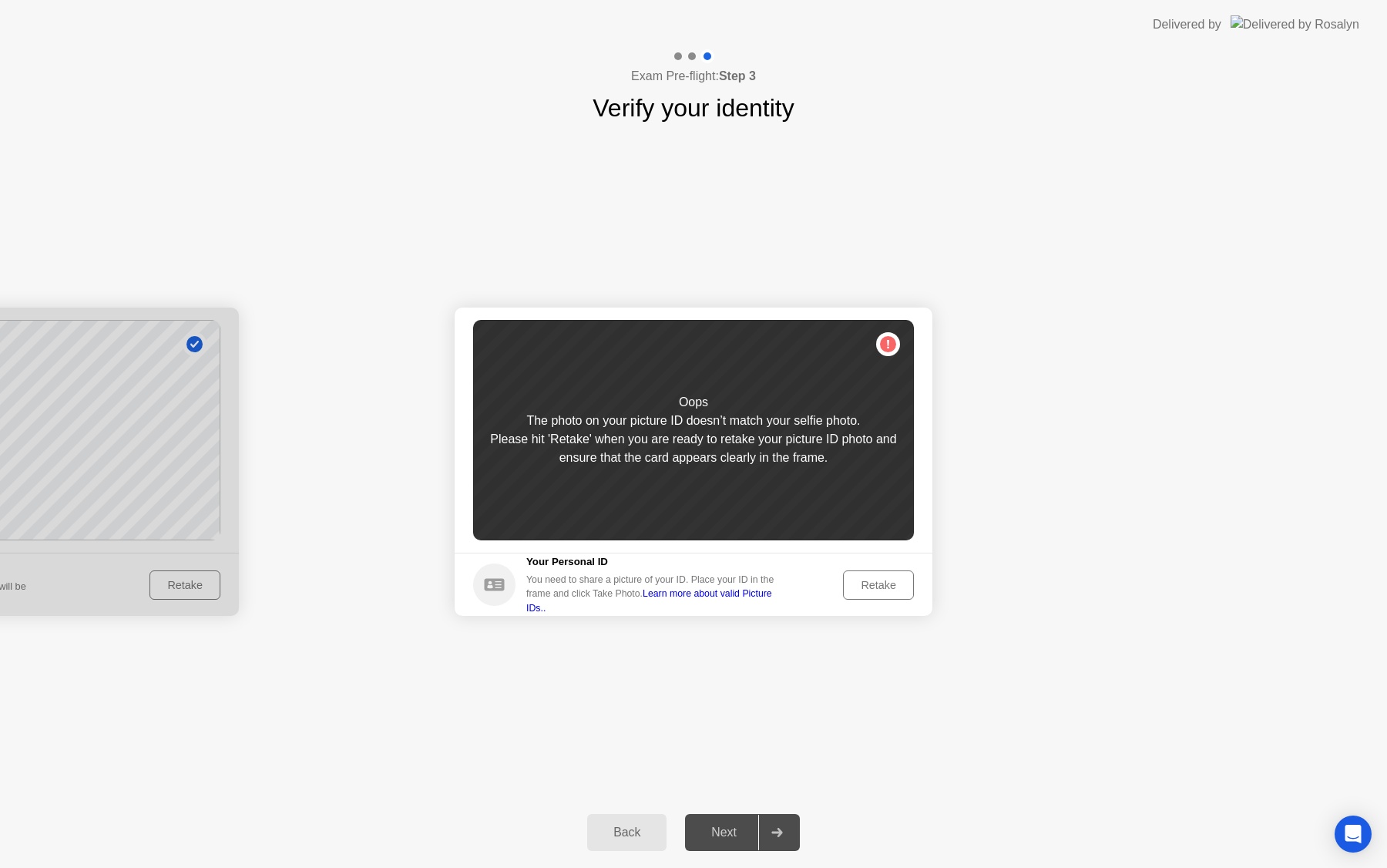
click at [872, 581] on div "Retake" at bounding box center [878, 584] width 60 height 12
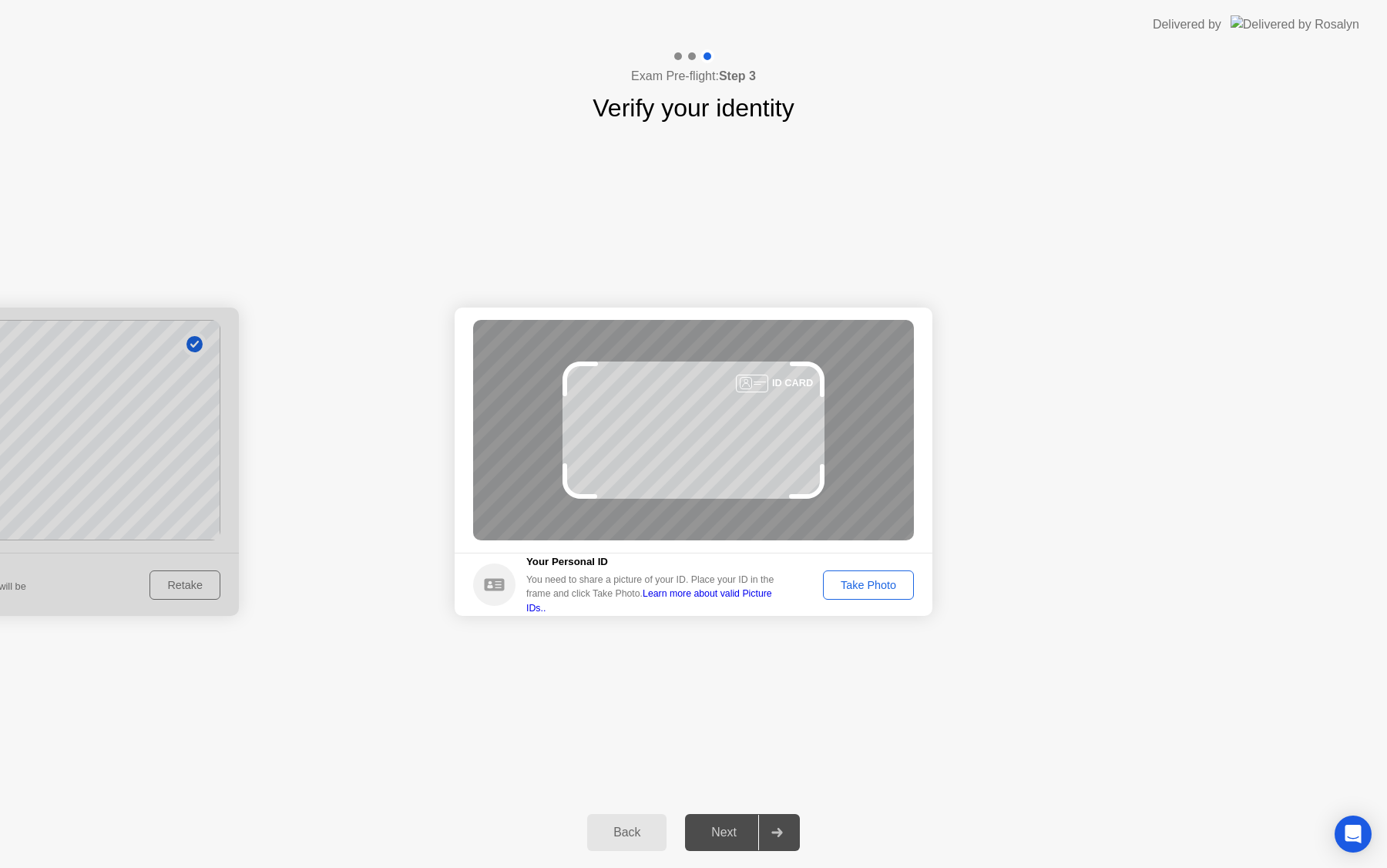
click at [872, 581] on div "Take Photo" at bounding box center [868, 584] width 80 height 12
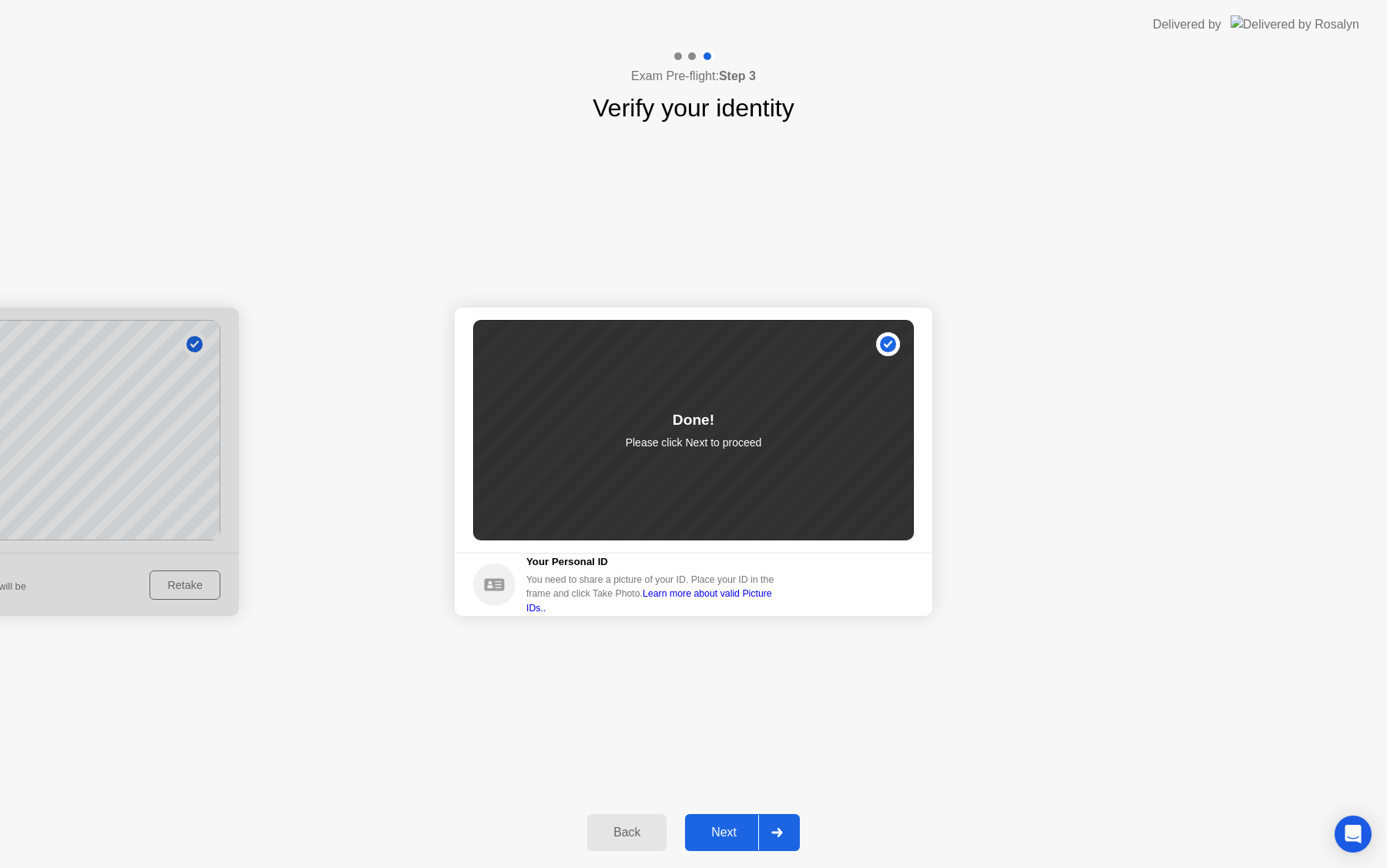
click at [735, 825] on div "Next" at bounding box center [724, 832] width 68 height 14
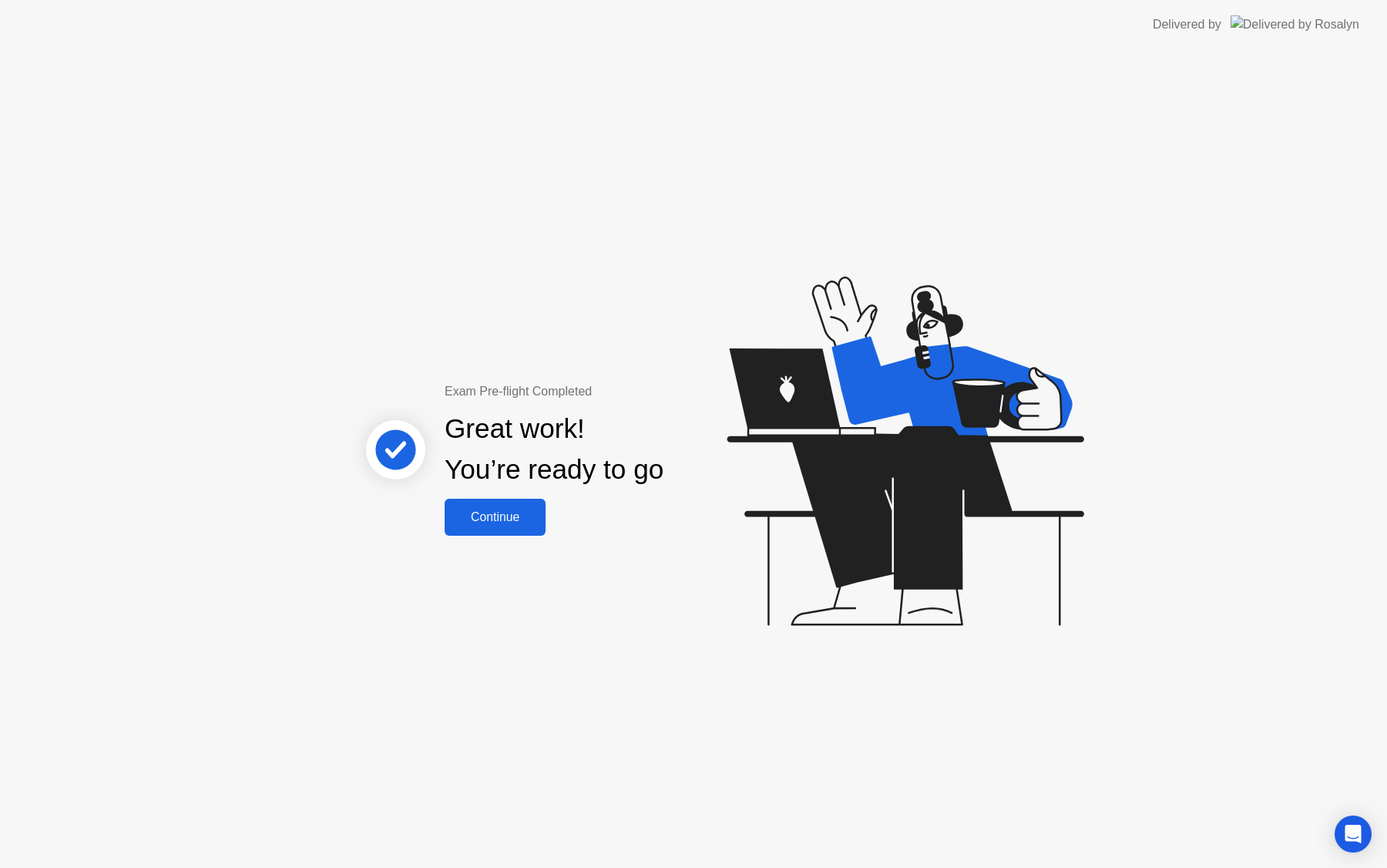
click at [511, 510] on div "Continue" at bounding box center [495, 517] width 92 height 14
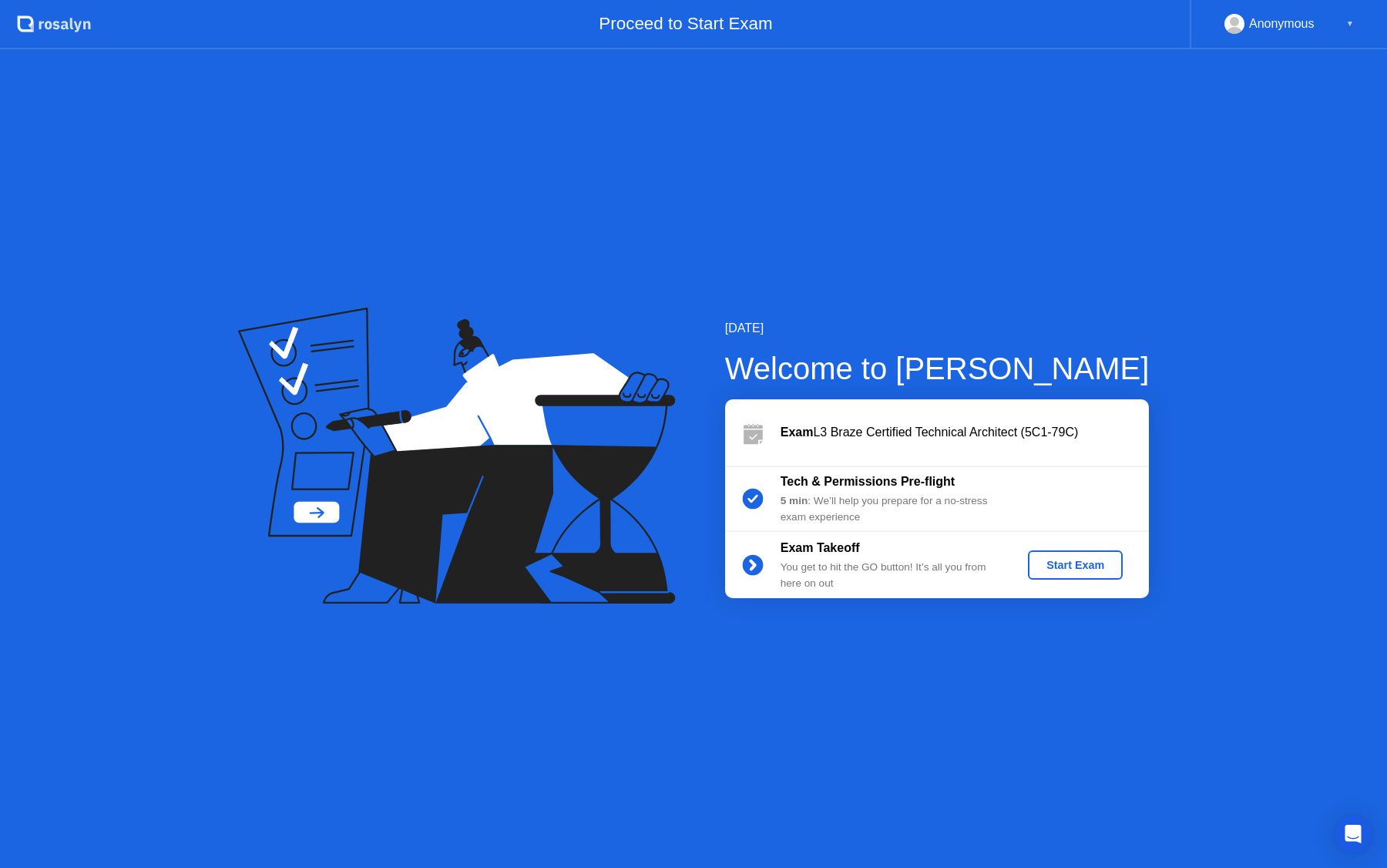
click at [1094, 561] on div "Start Exam" at bounding box center [1075, 564] width 83 height 12
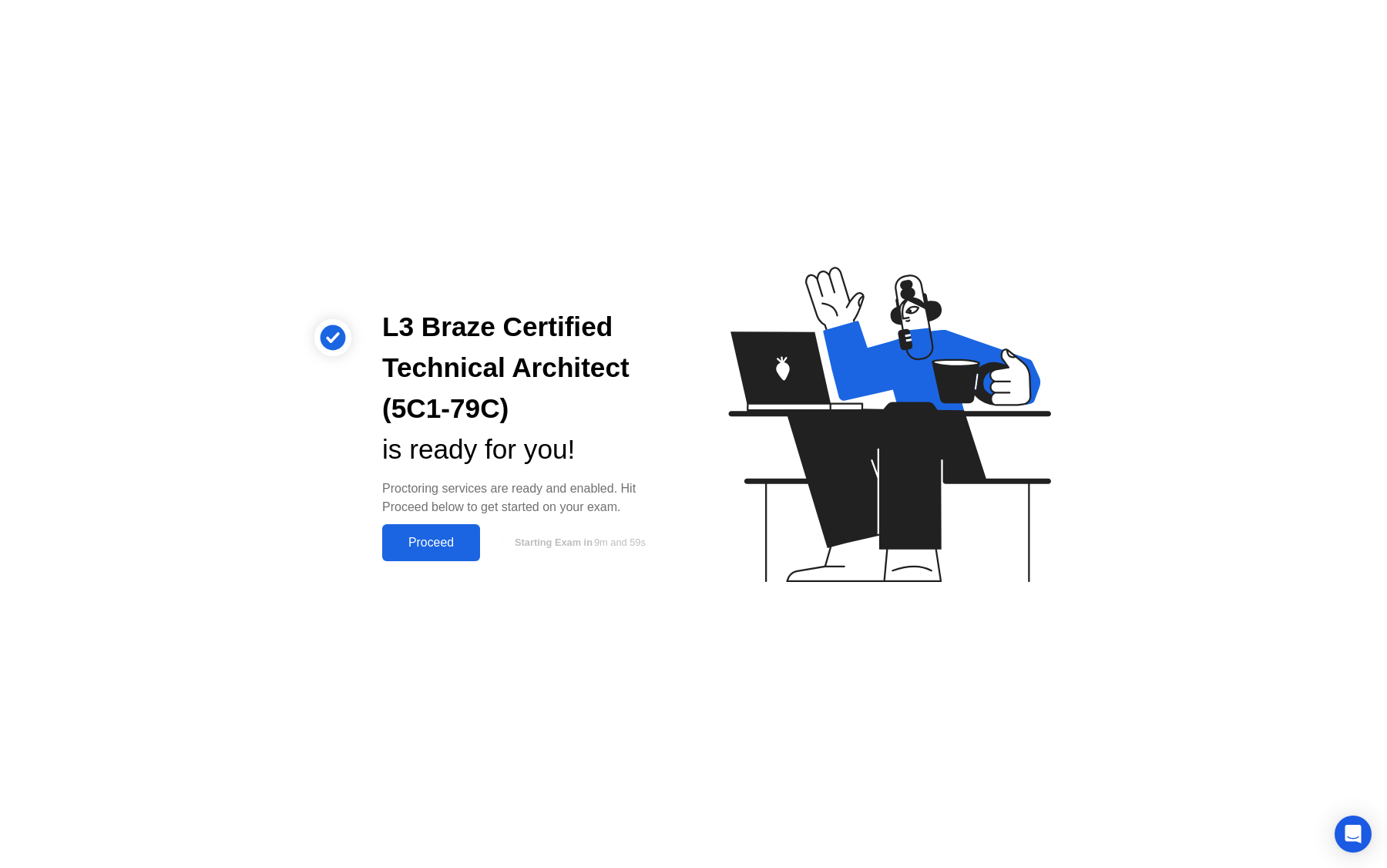
click at [447, 538] on div "Proceed" at bounding box center [431, 543] width 88 height 14
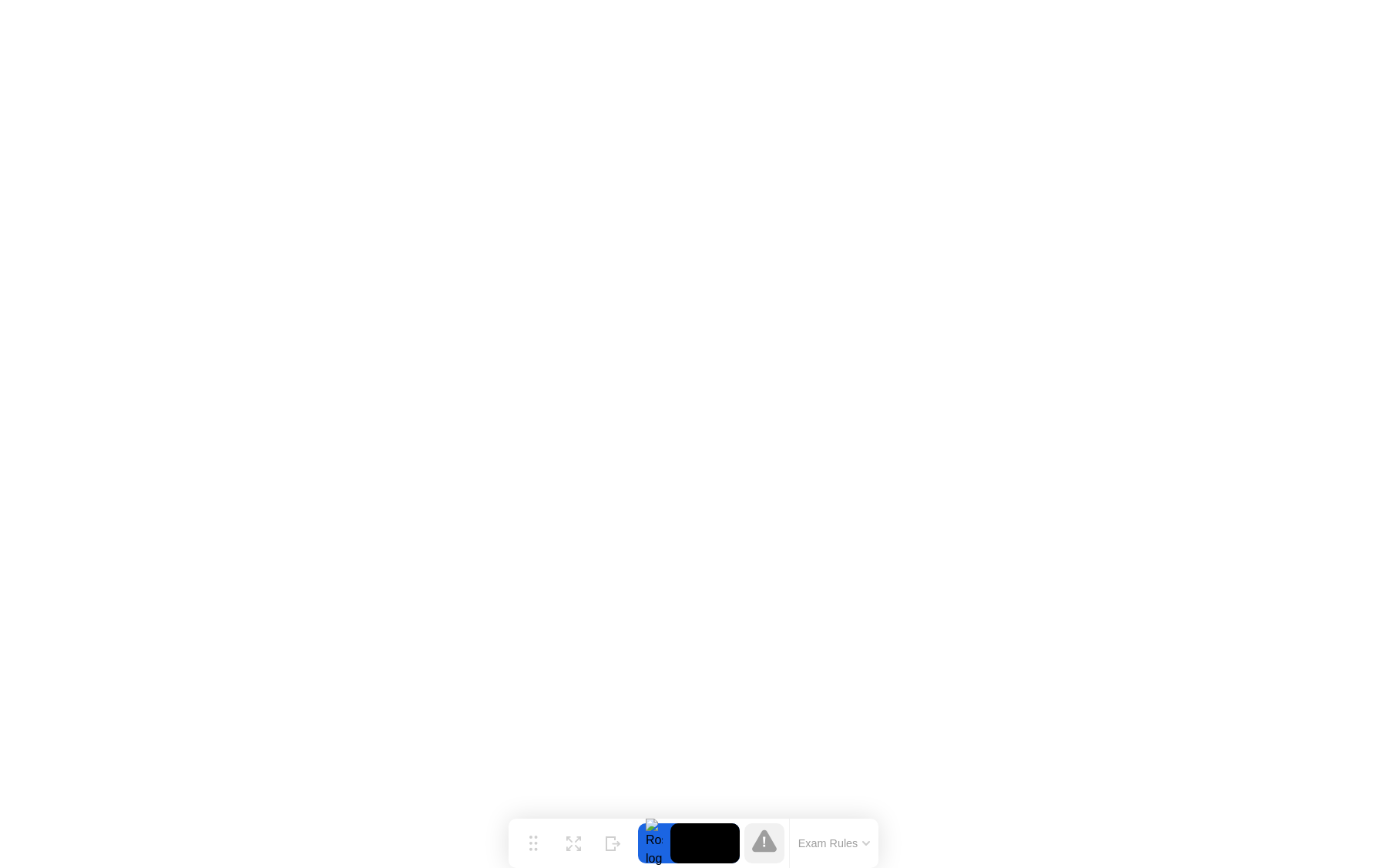
click at [754, 843] on icon at bounding box center [765, 840] width 25 height 25
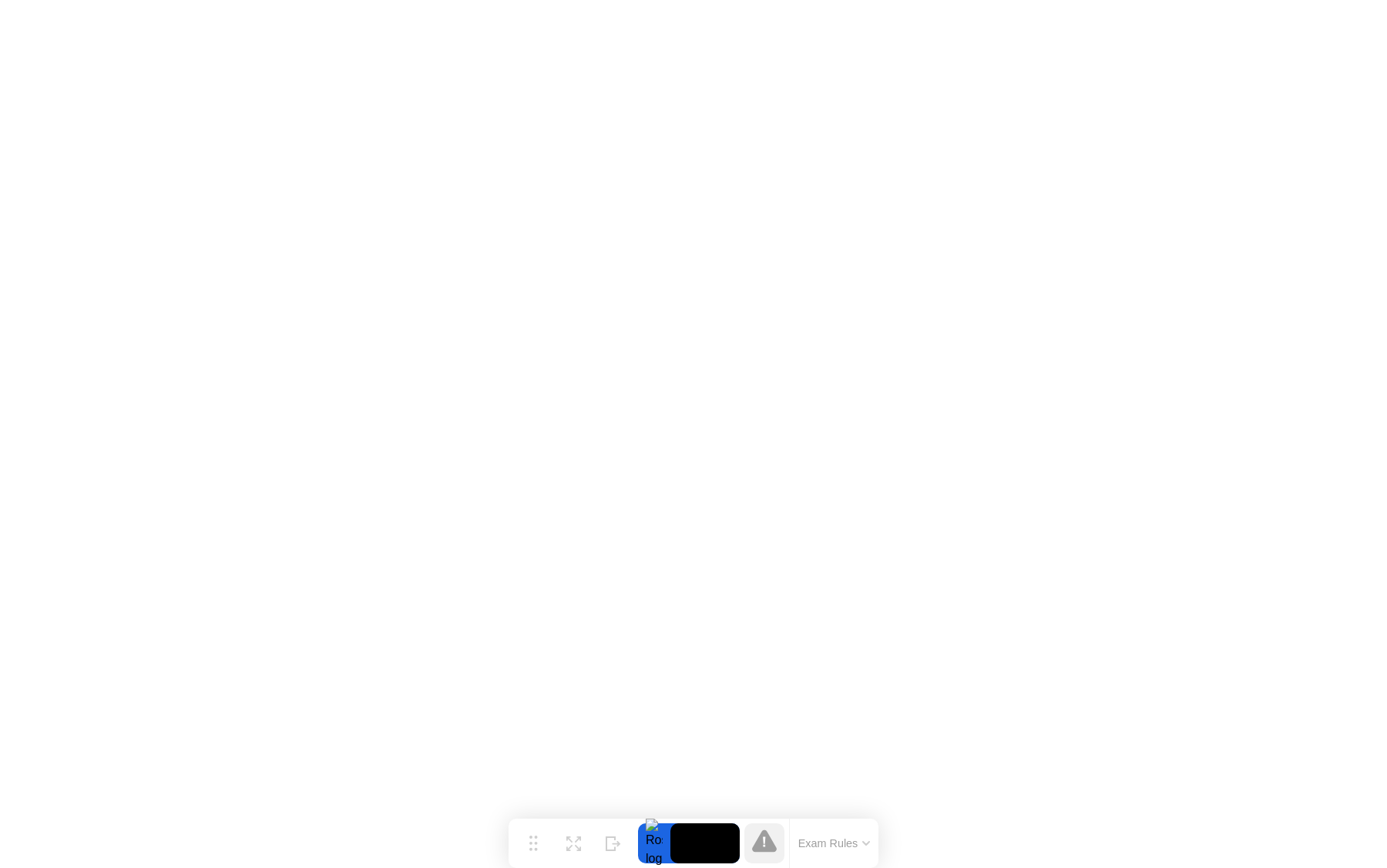
click at [766, 844] on icon at bounding box center [765, 840] width 25 height 23
click at [840, 836] on button "Exam Rules" at bounding box center [835, 842] width 82 height 14
